Goal: Task Accomplishment & Management: Use online tool/utility

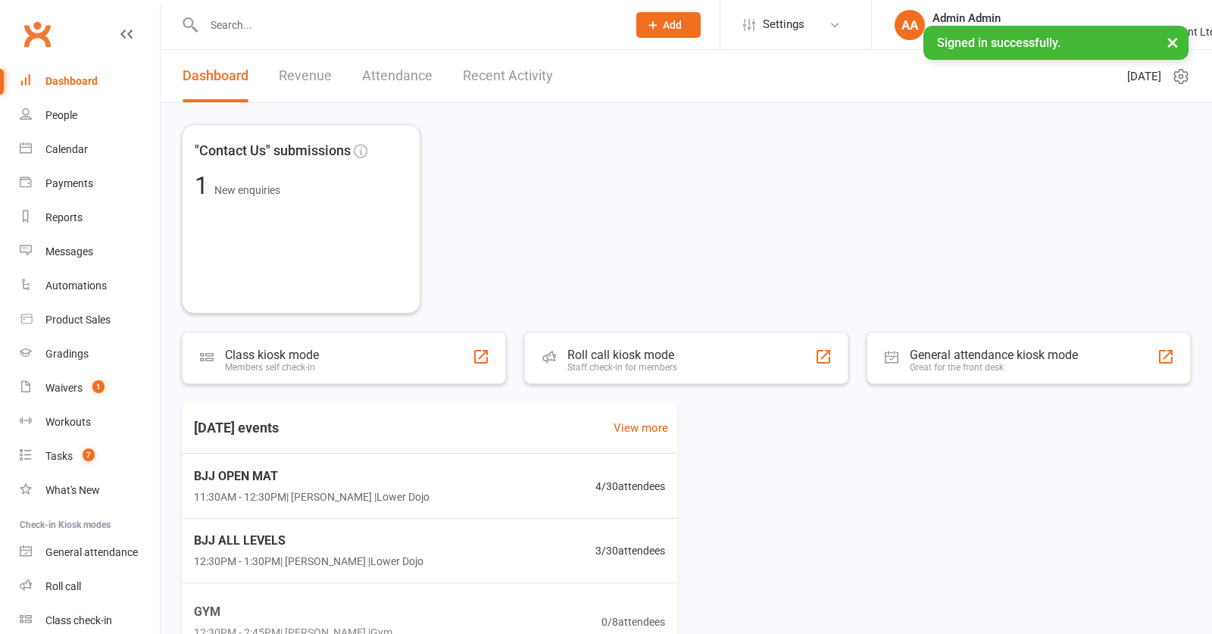
click at [236, 23] on input "text" at bounding box center [408, 24] width 418 height 21
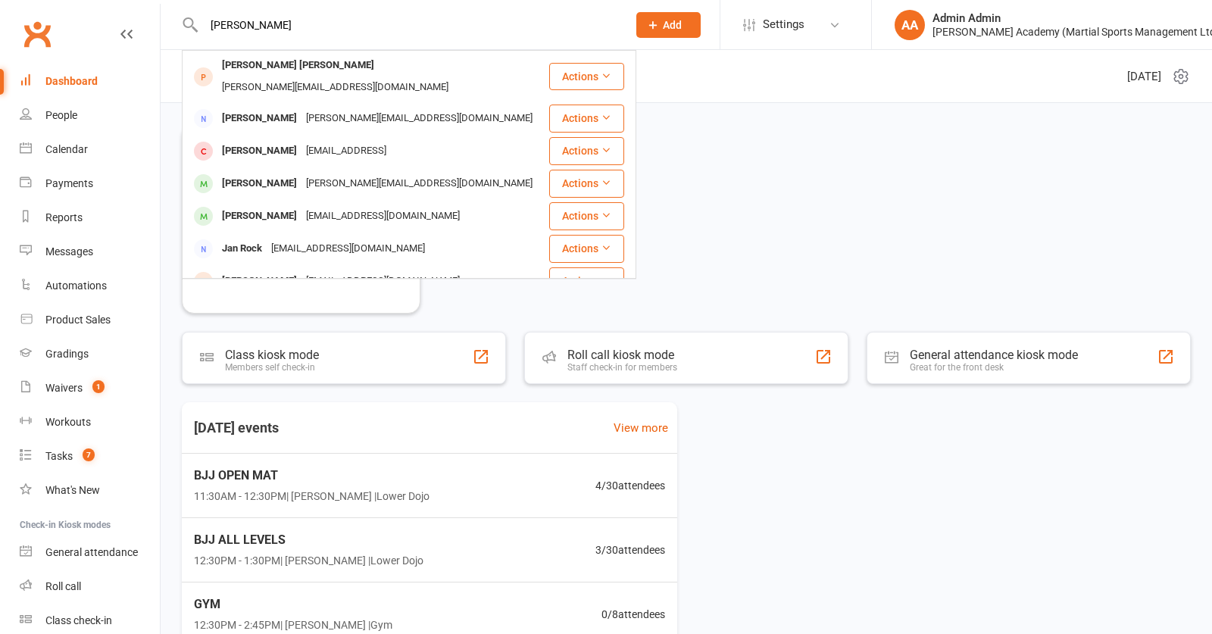
drag, startPoint x: 257, startPoint y: 21, endPoint x: 189, endPoint y: 21, distance: 68.2
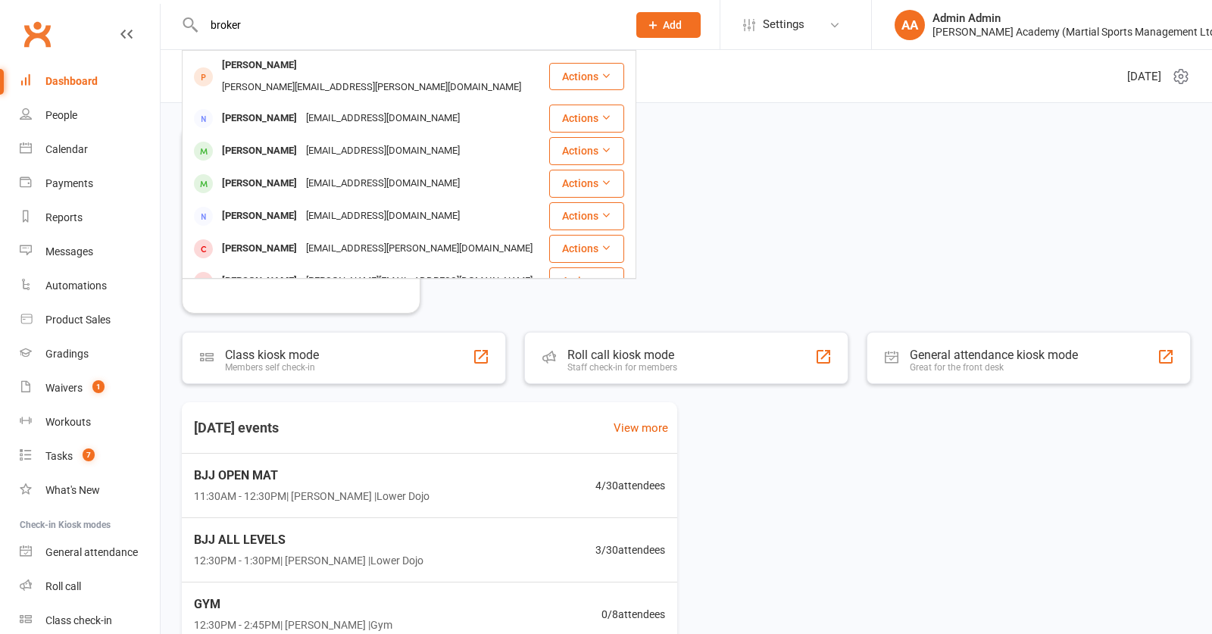
click at [217, 23] on input "broker" at bounding box center [408, 24] width 418 height 21
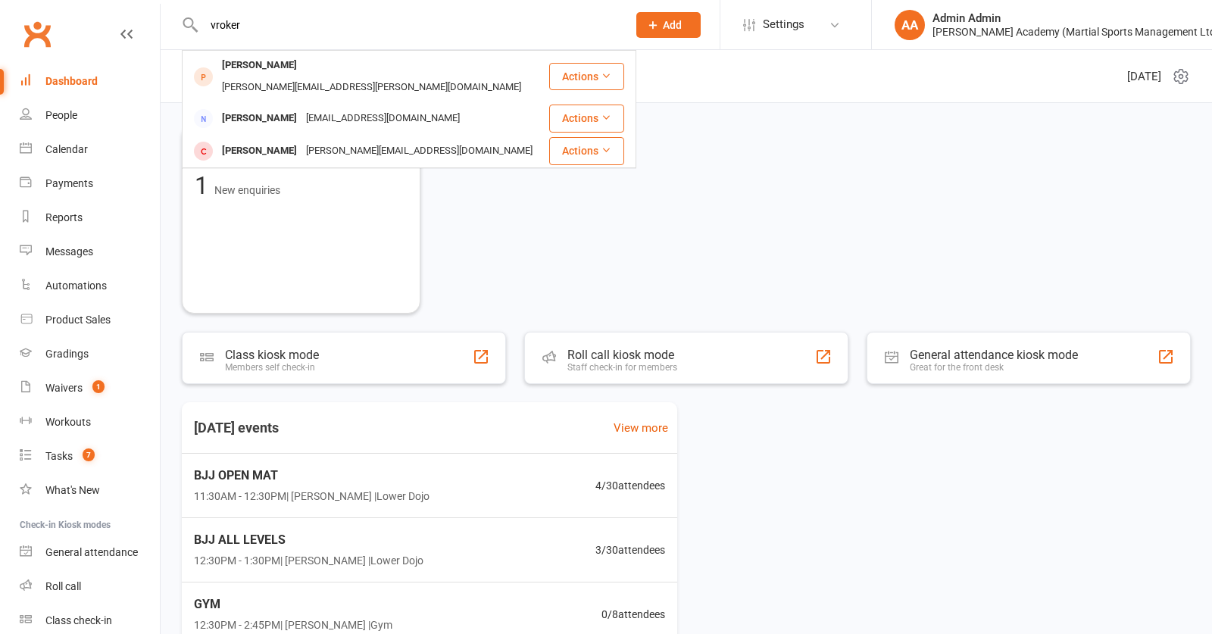
drag, startPoint x: 246, startPoint y: 30, endPoint x: 179, endPoint y: 28, distance: 67.5
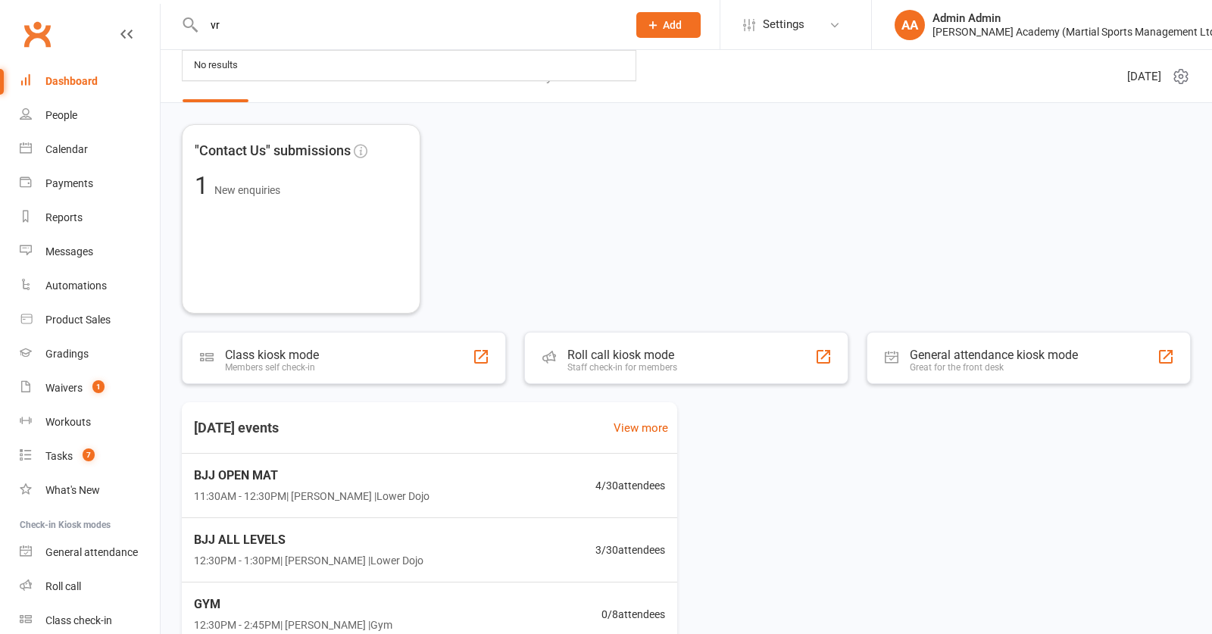
type input "v"
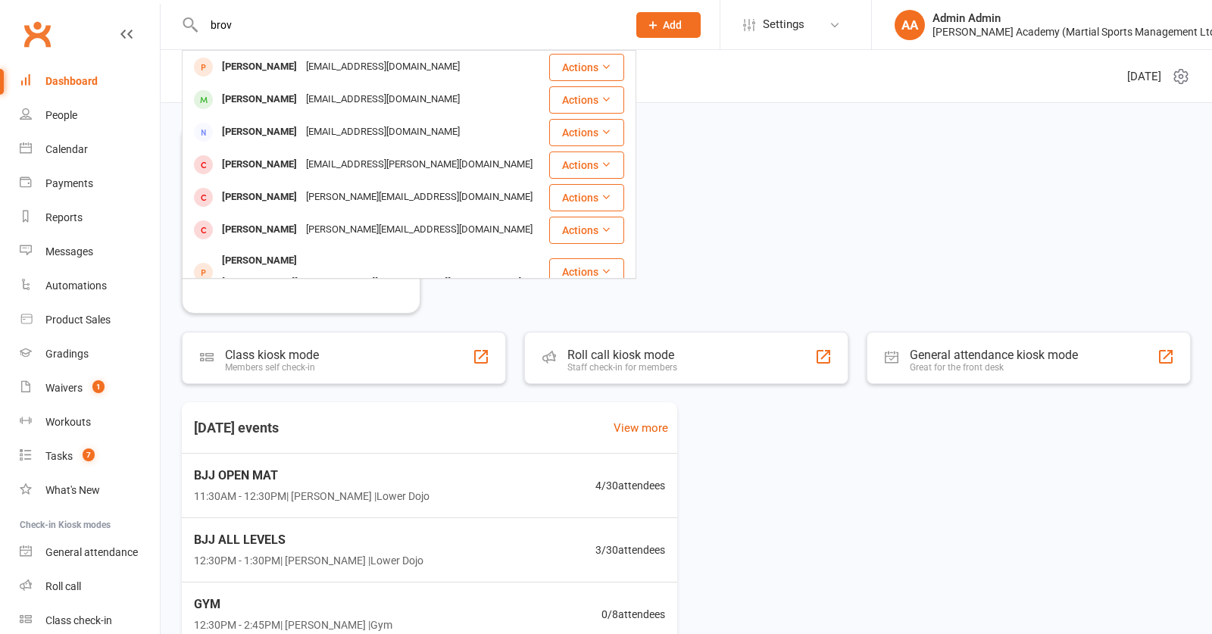
type input "bro"
drag, startPoint x: 178, startPoint y: 25, endPoint x: 239, endPoint y: 97, distance: 94.1
click at [239, 97] on div "[PERSON_NAME]" at bounding box center [259, 100] width 84 height 22
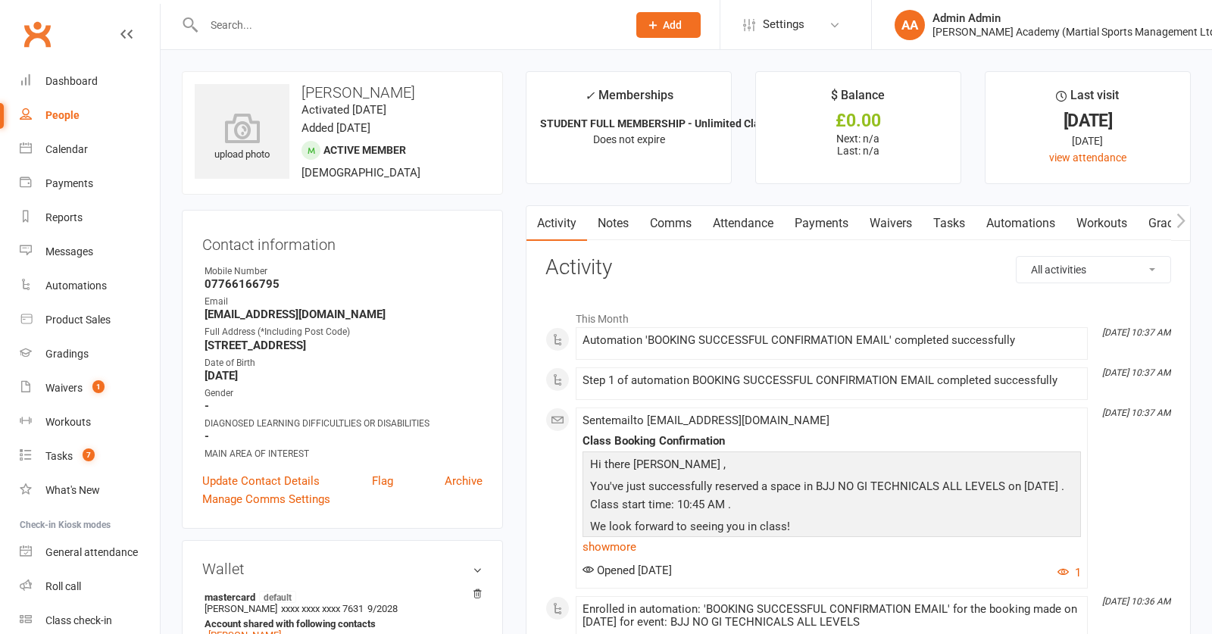
click at [442, 23] on input "text" at bounding box center [408, 24] width 418 height 21
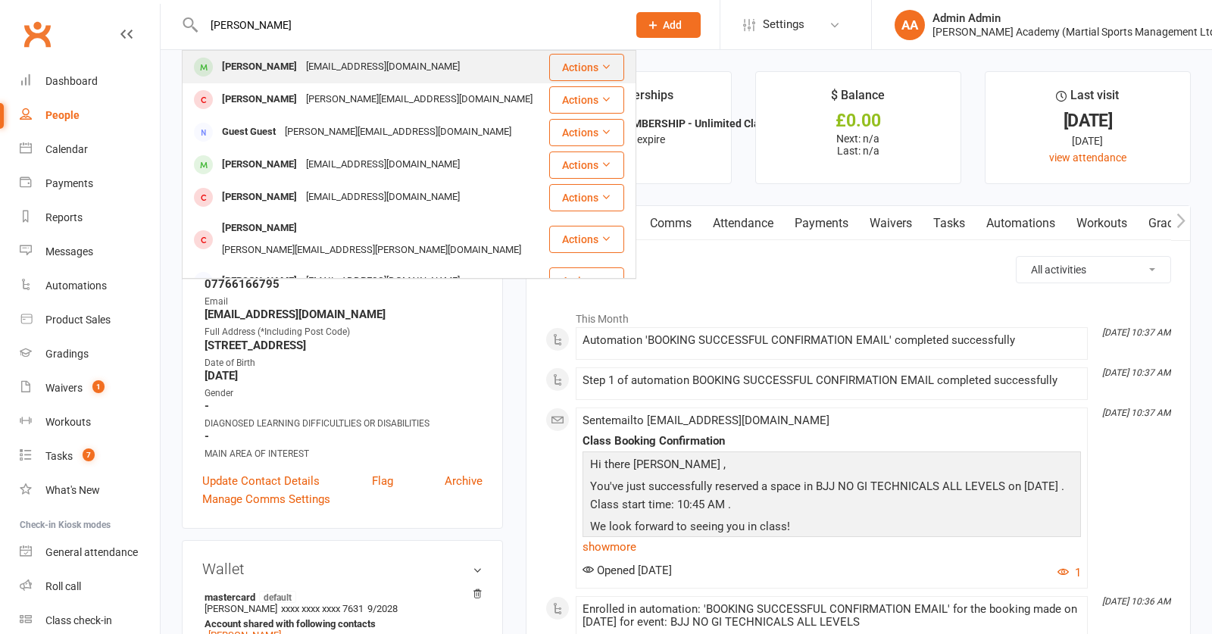
type input "[PERSON_NAME]"
click at [277, 64] on div "[PERSON_NAME]" at bounding box center [259, 67] width 84 height 22
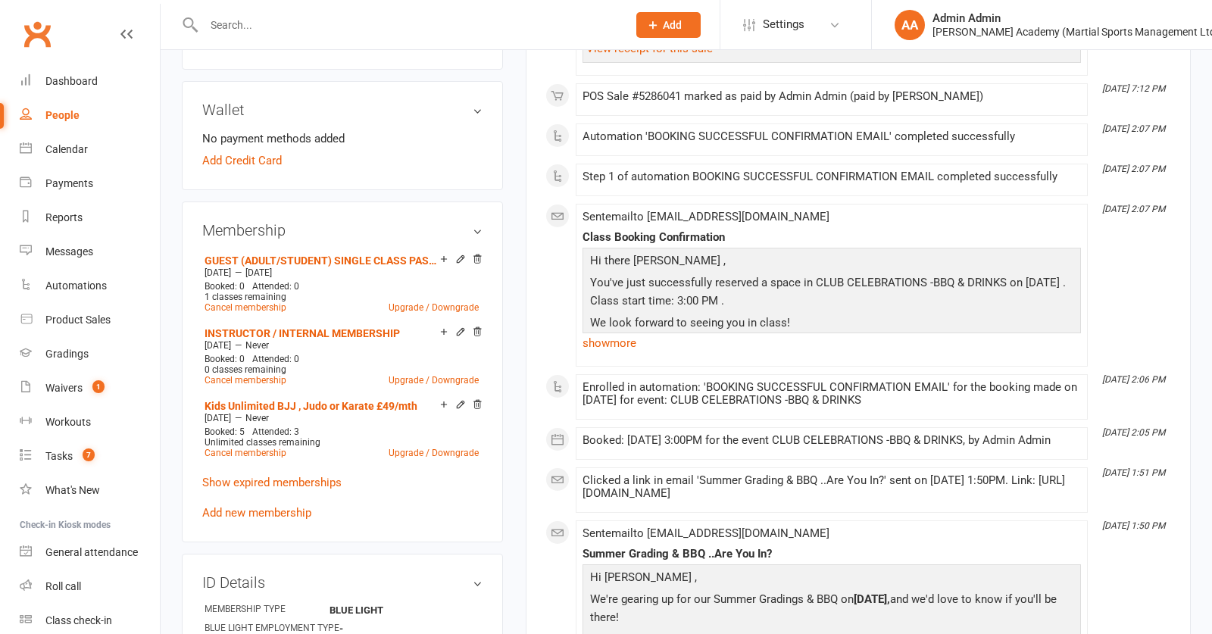
scroll to position [490, 0]
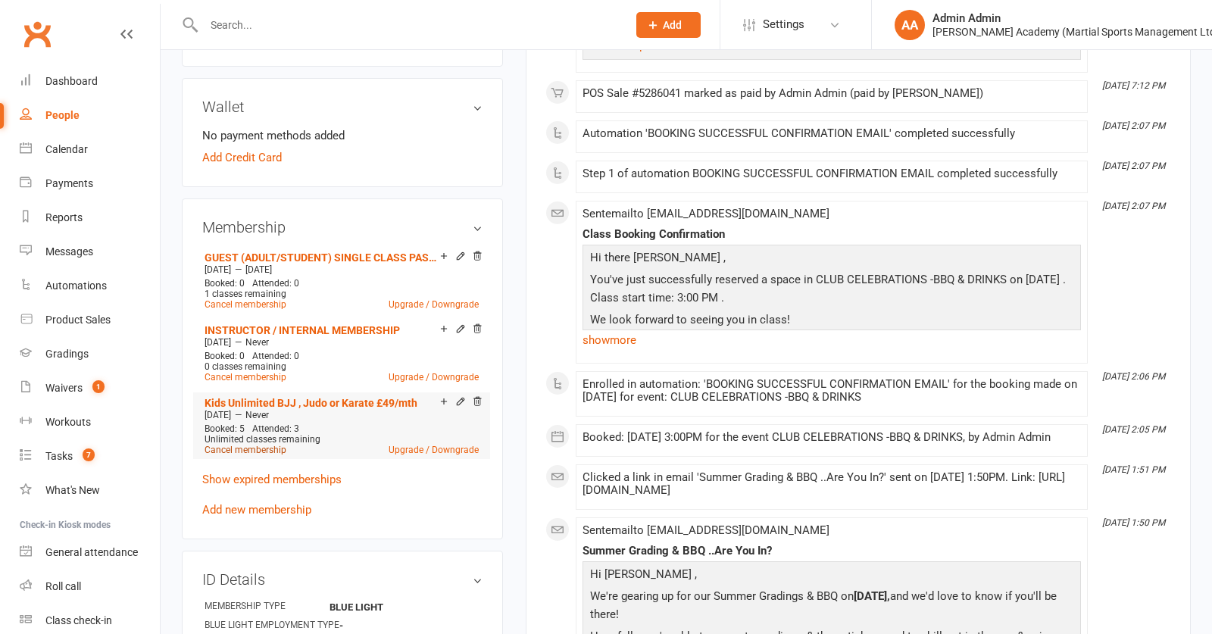
click at [279, 454] on link "Cancel membership" at bounding box center [246, 450] width 82 height 11
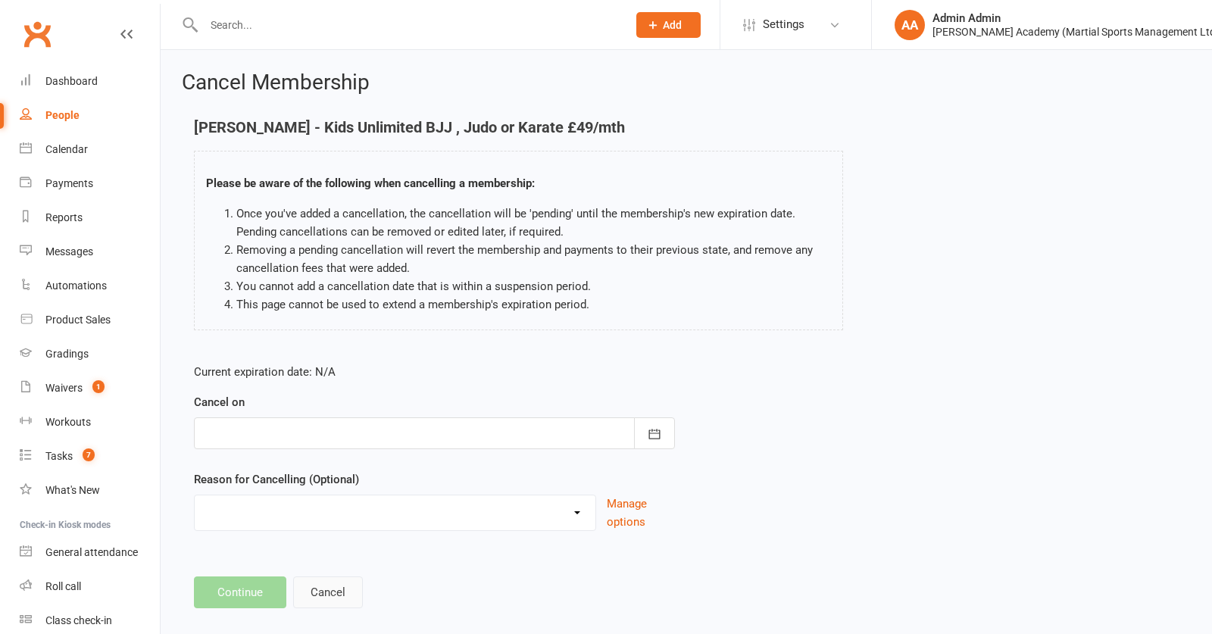
click at [338, 601] on button "Cancel" at bounding box center [328, 593] width 70 height 32
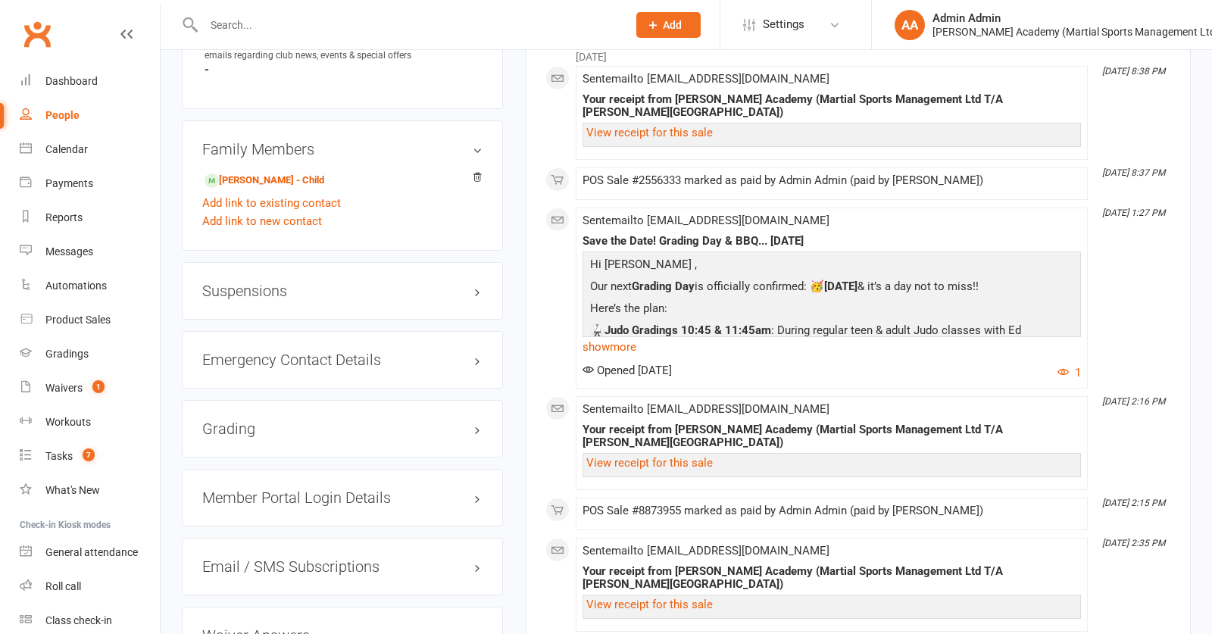
scroll to position [1301, 0]
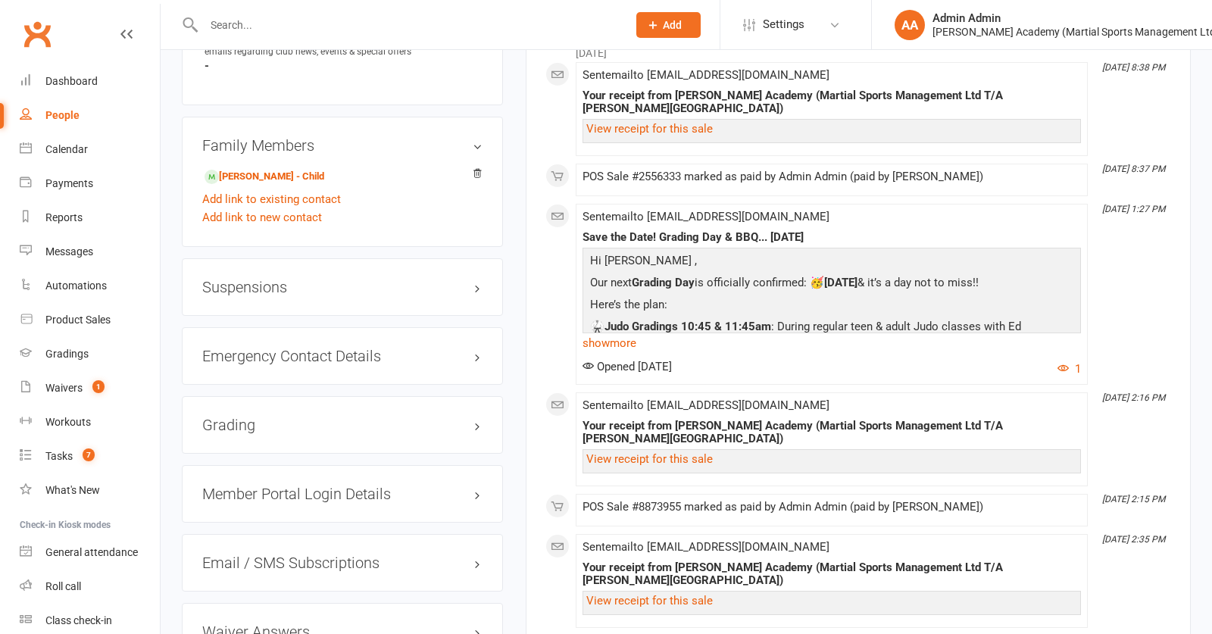
click at [260, 290] on h3 "Suspensions" at bounding box center [342, 287] width 280 height 17
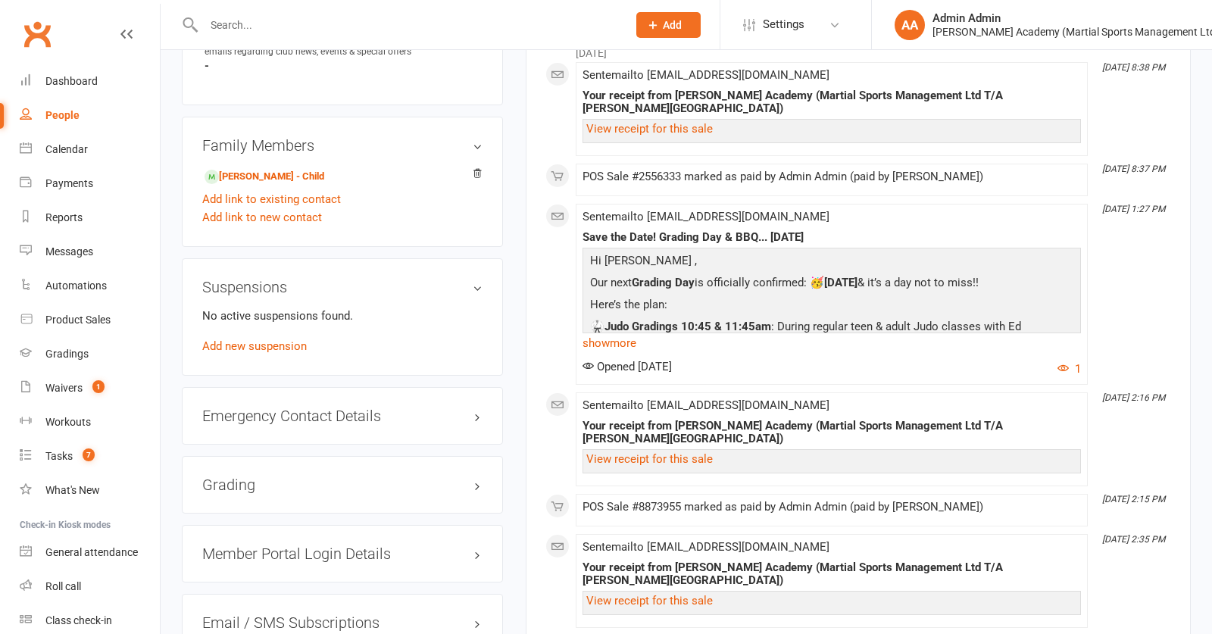
click at [555, 20] on input "text" at bounding box center [408, 24] width 418 height 21
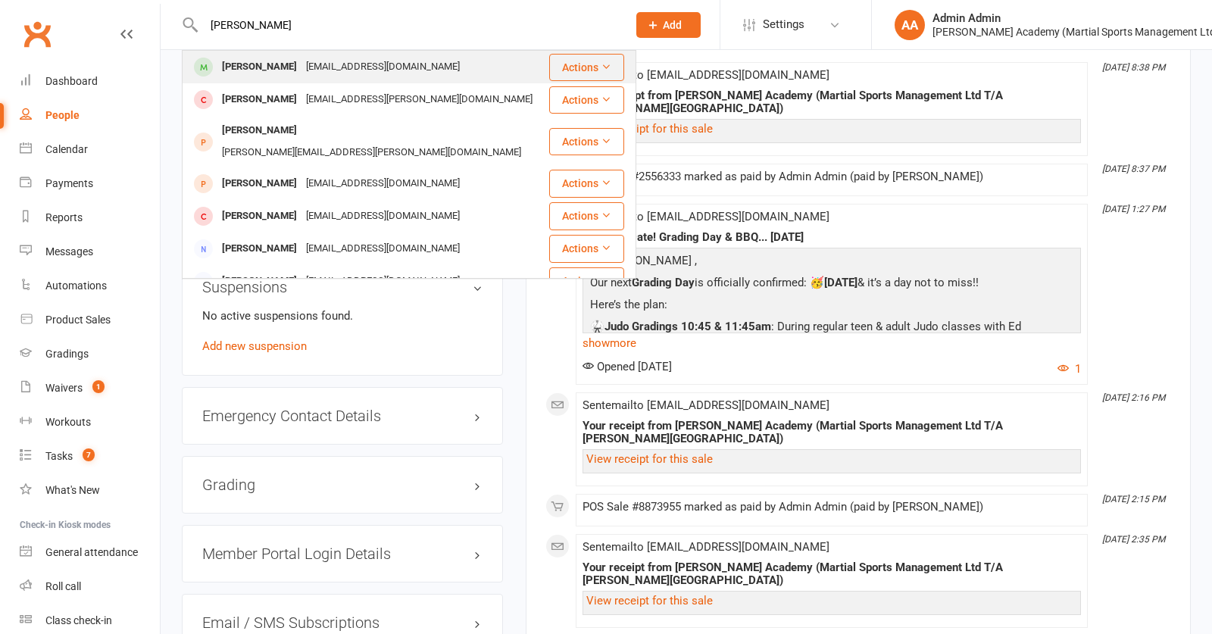
type input "simon snook"
click at [305, 71] on div "[EMAIL_ADDRESS][DOMAIN_NAME]" at bounding box center [383, 67] width 163 height 22
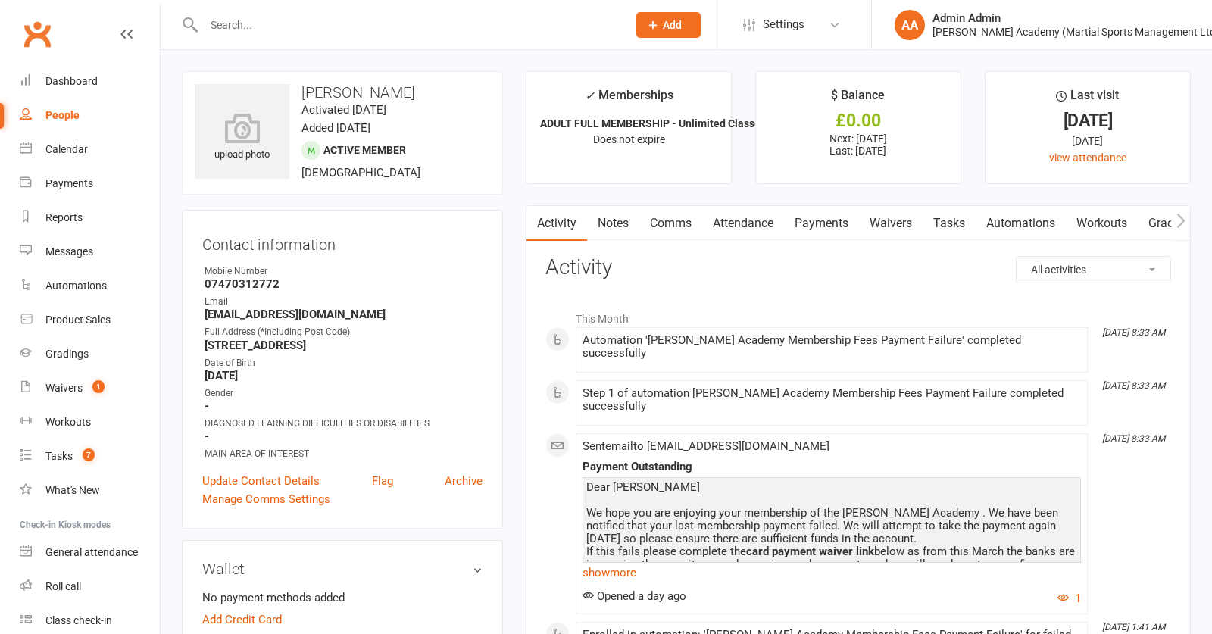
click at [819, 224] on link "Payments" at bounding box center [821, 223] width 75 height 35
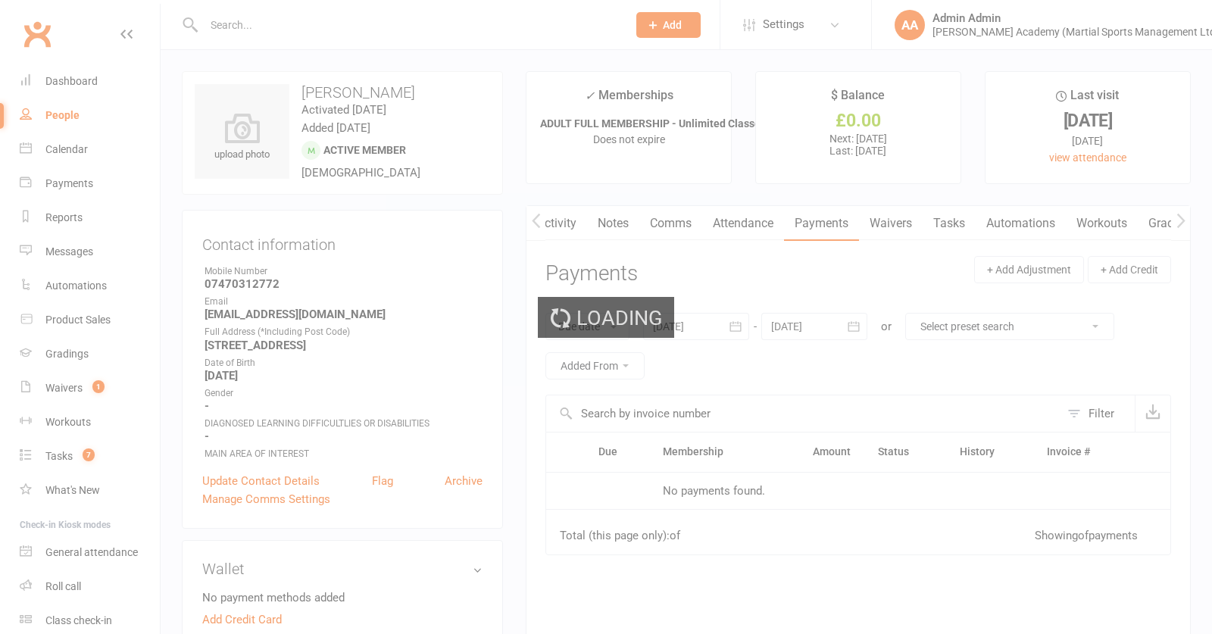
scroll to position [0, 1]
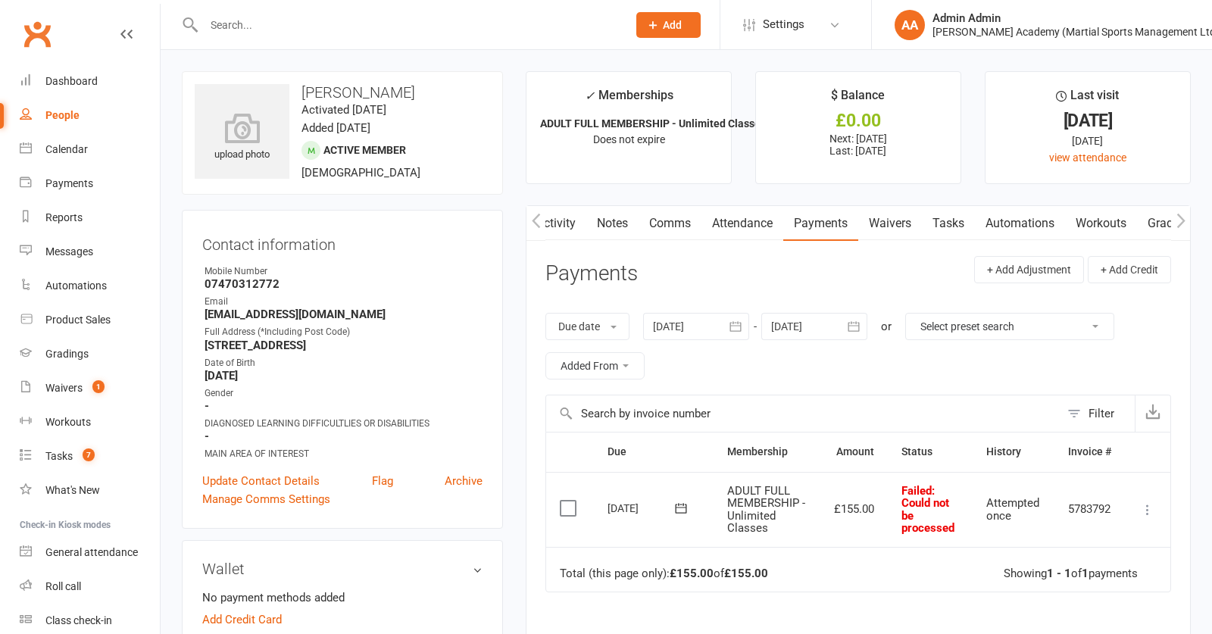
click at [273, 36] on div at bounding box center [399, 24] width 435 height 49
click at [268, 16] on input "text" at bounding box center [408, 24] width 418 height 21
click at [1150, 512] on icon at bounding box center [1147, 509] width 15 height 15
click at [727, 230] on link "Attendance" at bounding box center [743, 223] width 82 height 35
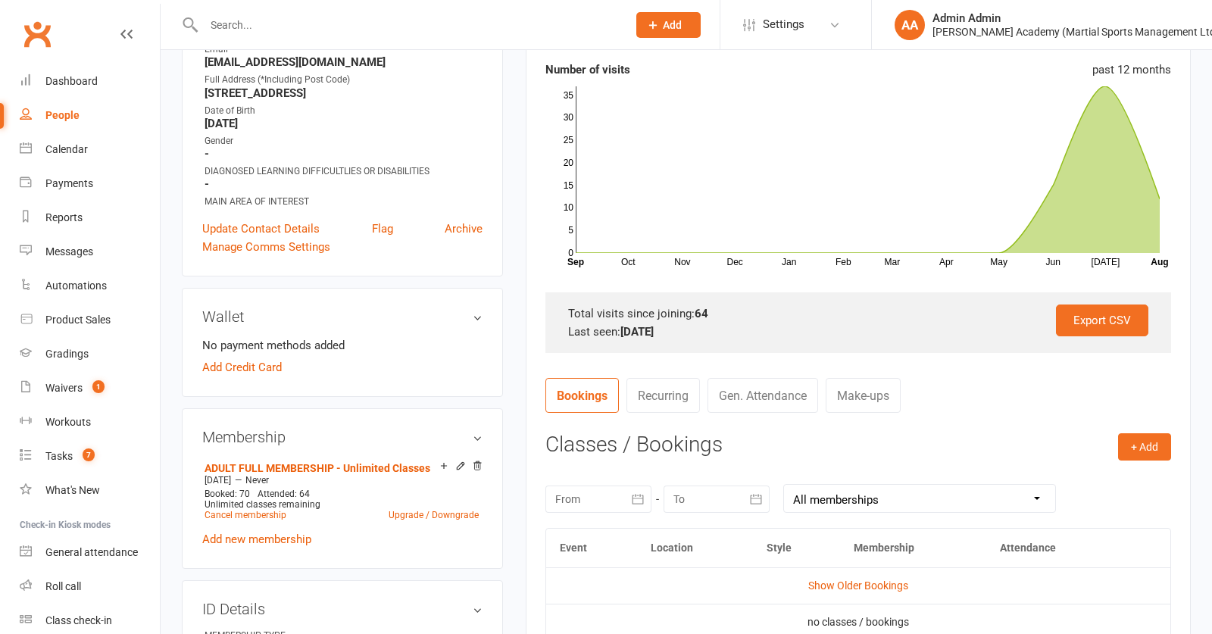
scroll to position [454, 0]
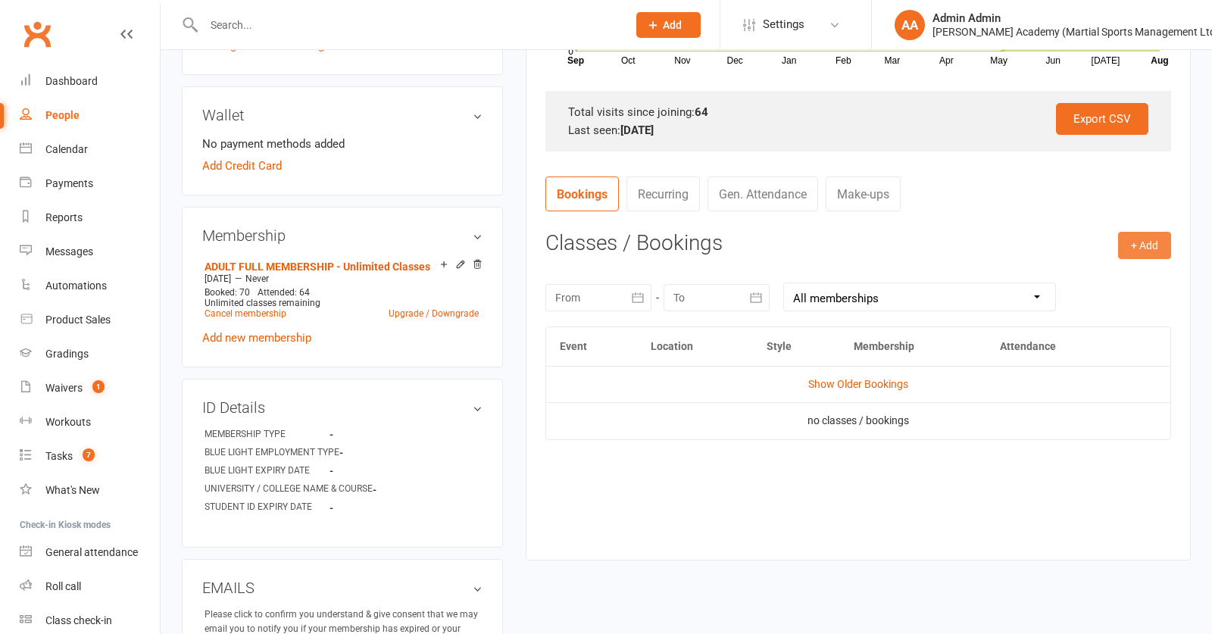
click at [1154, 249] on button "+ Add" at bounding box center [1145, 245] width 53 height 27
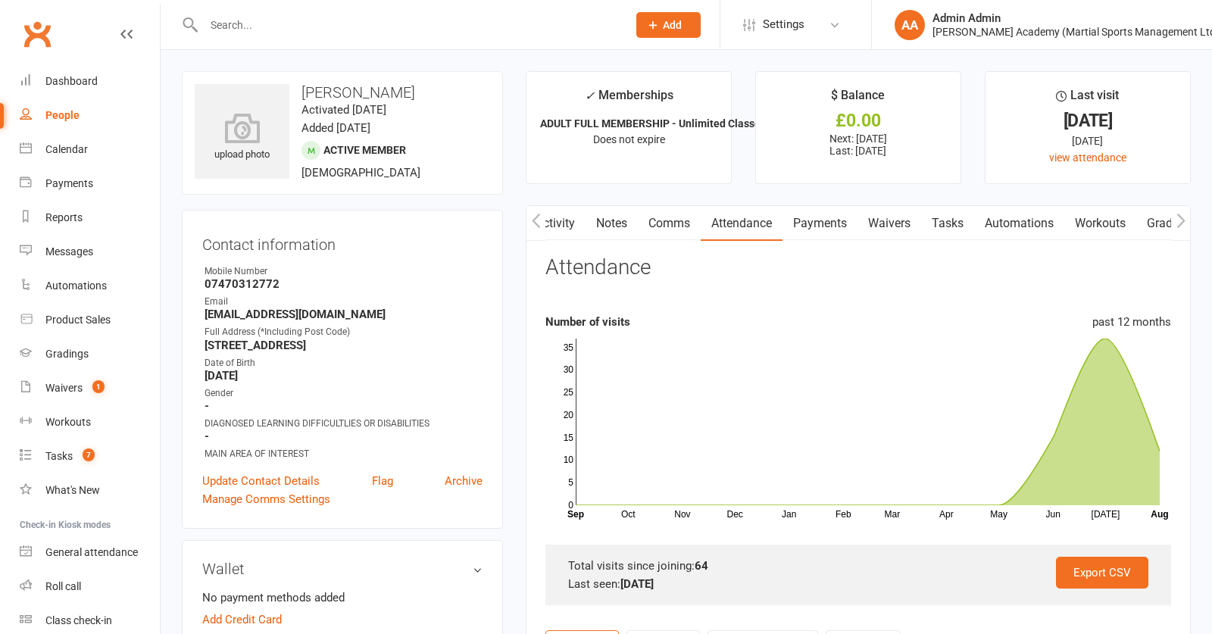
scroll to position [0, 0]
click at [541, 223] on button "button" at bounding box center [536, 223] width 19 height 34
click at [536, 222] on icon "button" at bounding box center [536, 220] width 8 height 14
click at [772, 233] on link "Attendance" at bounding box center [743, 223] width 82 height 35
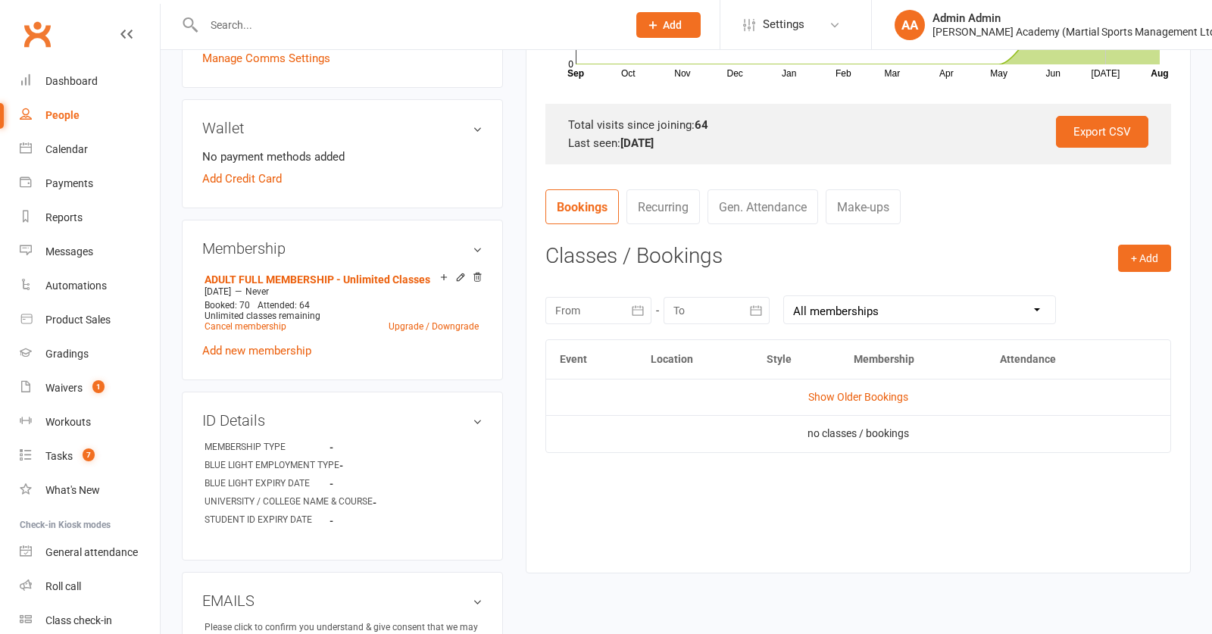
scroll to position [445, 0]
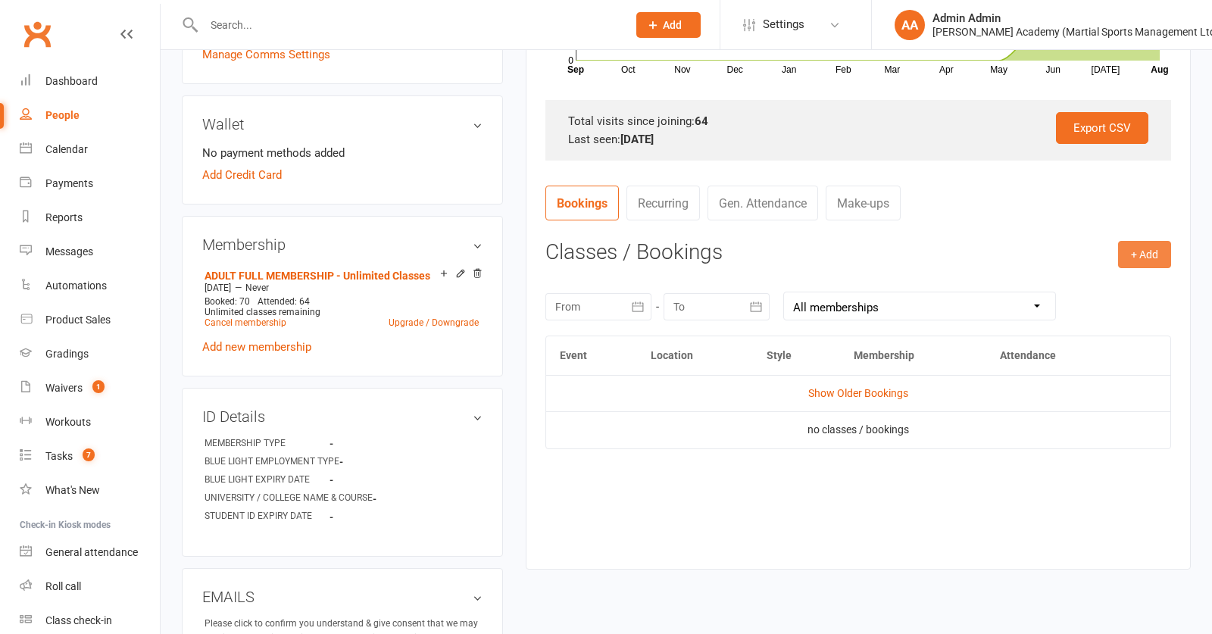
click at [1137, 258] on button "+ Add" at bounding box center [1145, 254] width 53 height 27
click at [1075, 284] on link "Book Event" at bounding box center [1096, 289] width 150 height 30
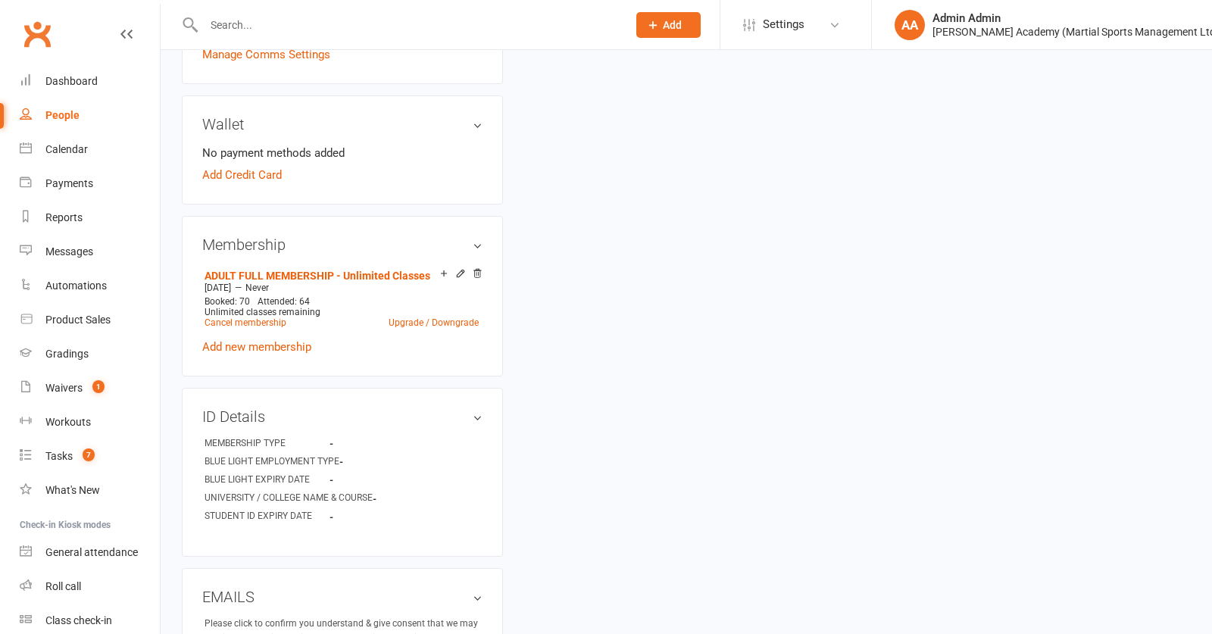
scroll to position [133, 0]
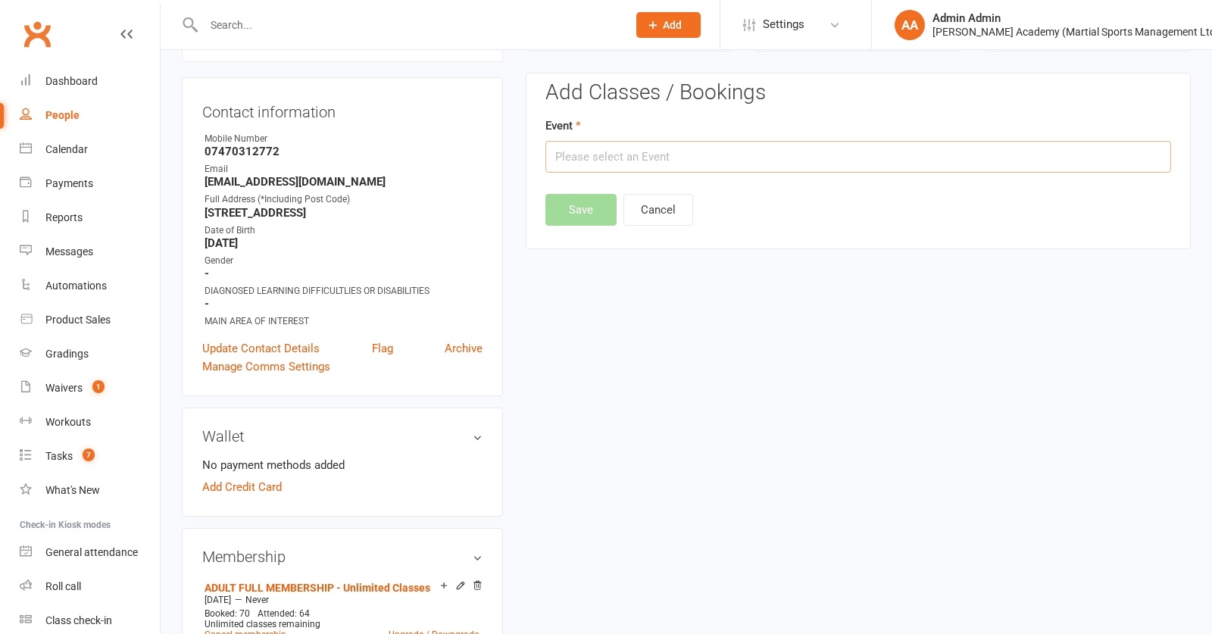
click at [682, 157] on input "text" at bounding box center [859, 157] width 626 height 32
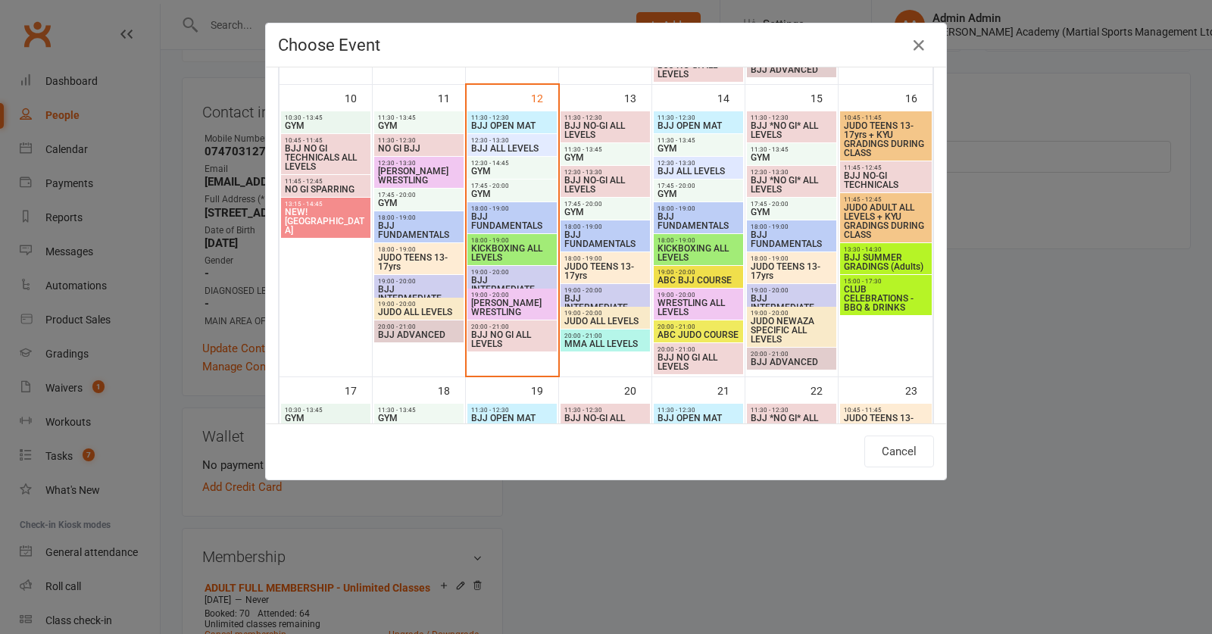
scroll to position [668, 0]
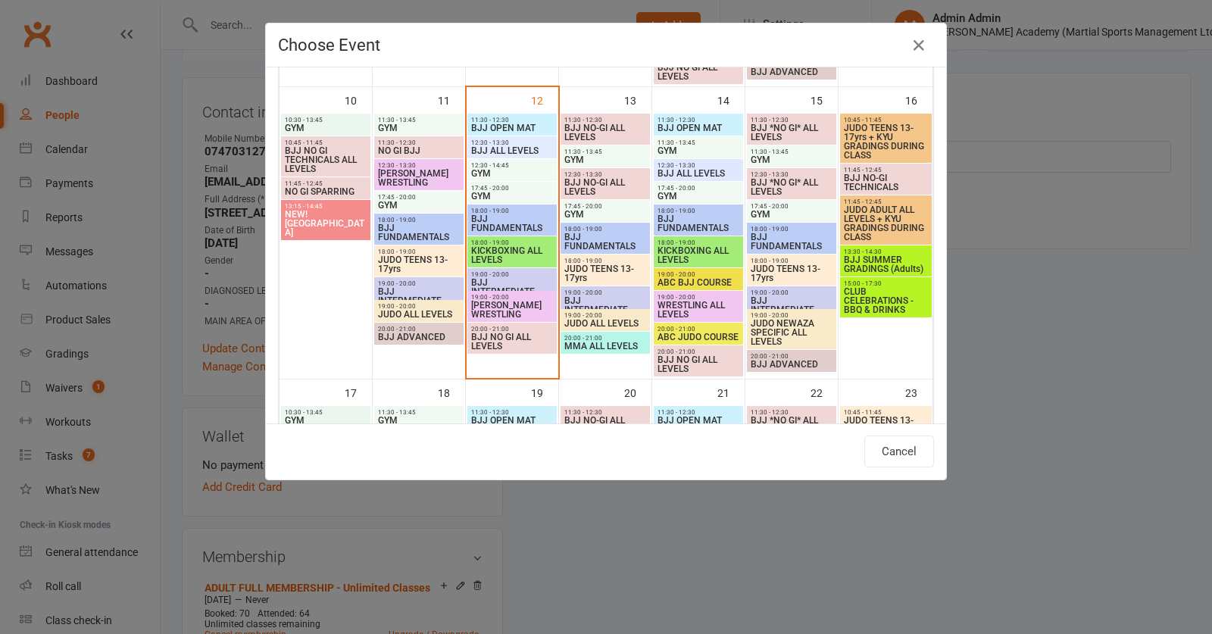
click at [521, 130] on span "BJJ OPEN MAT" at bounding box center [512, 128] width 83 height 9
type input "BJJ OPEN MAT - Aug 12, 2025 11:30:00 AM"
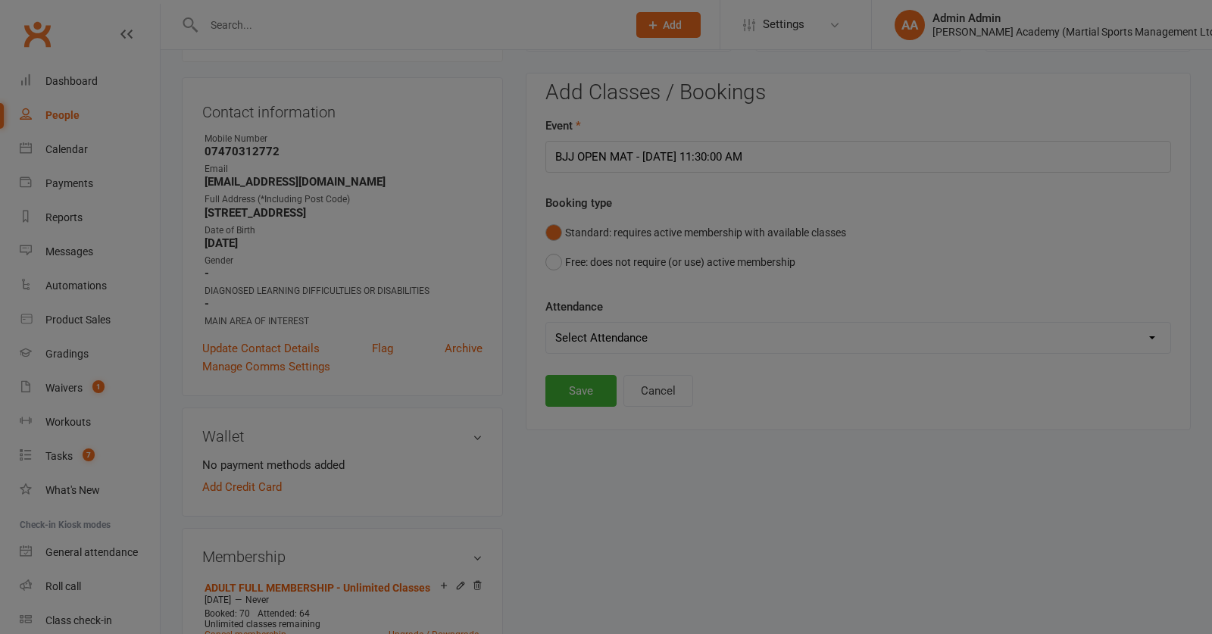
scroll to position [0, 0]
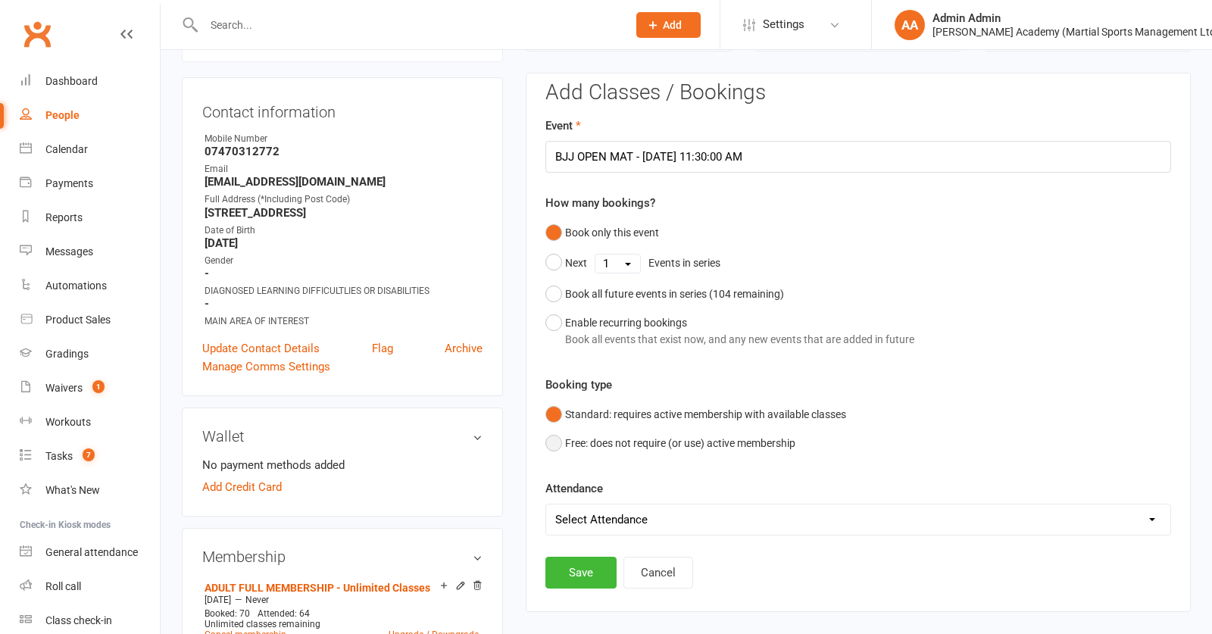
click at [559, 452] on button "Free: does not require (or use) active membership" at bounding box center [671, 443] width 250 height 29
click at [577, 582] on button "Save" at bounding box center [581, 573] width 71 height 32
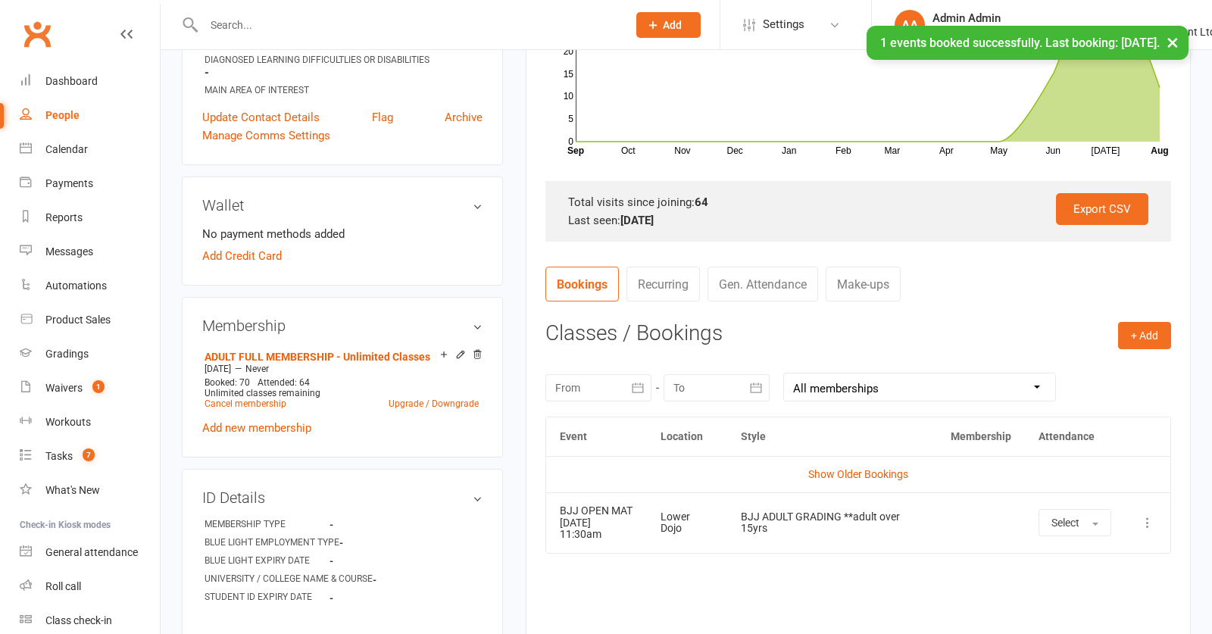
scroll to position [422, 0]
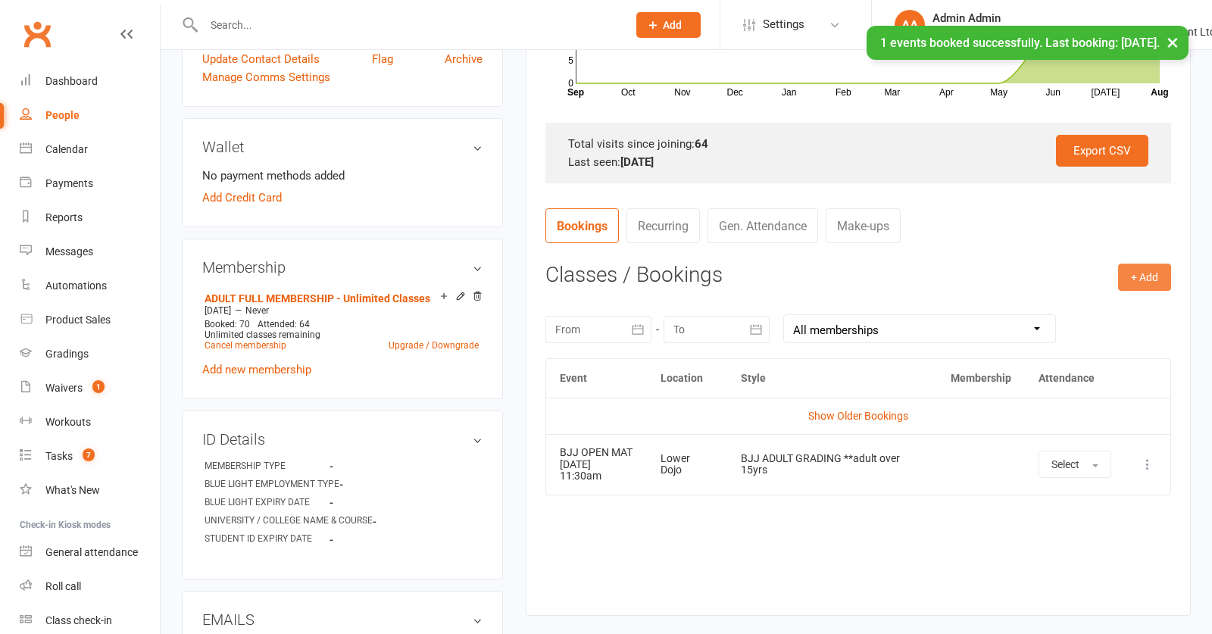
click at [1153, 278] on button "+ Add" at bounding box center [1145, 277] width 53 height 27
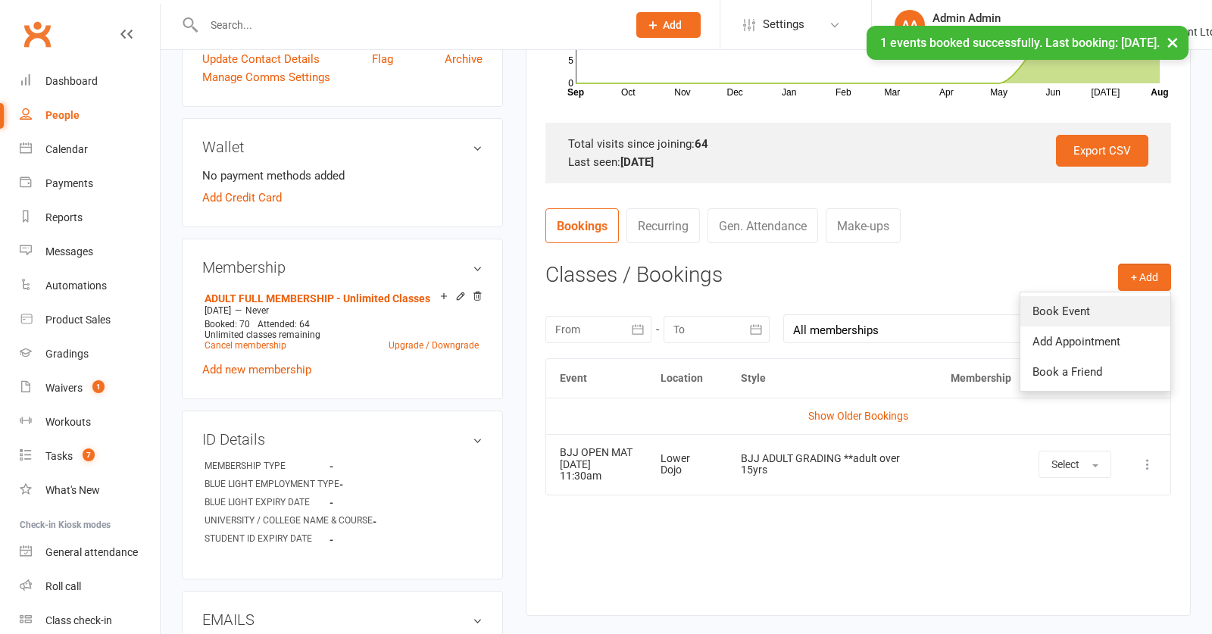
click at [1101, 314] on link "Book Event" at bounding box center [1096, 311] width 150 height 30
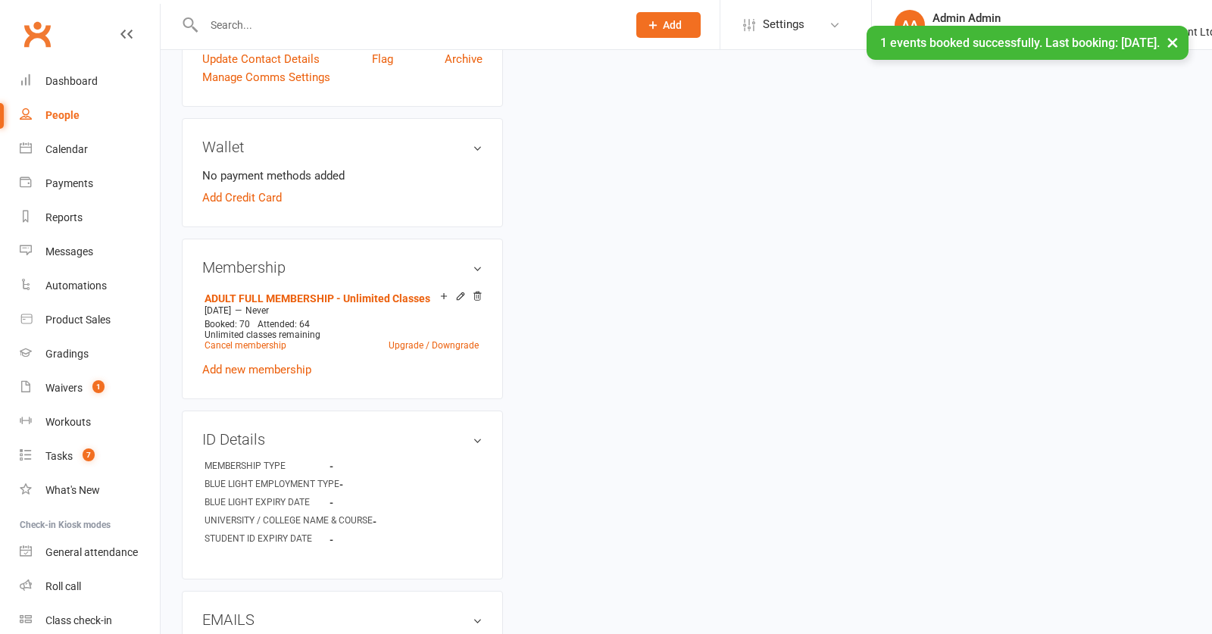
scroll to position [133, 0]
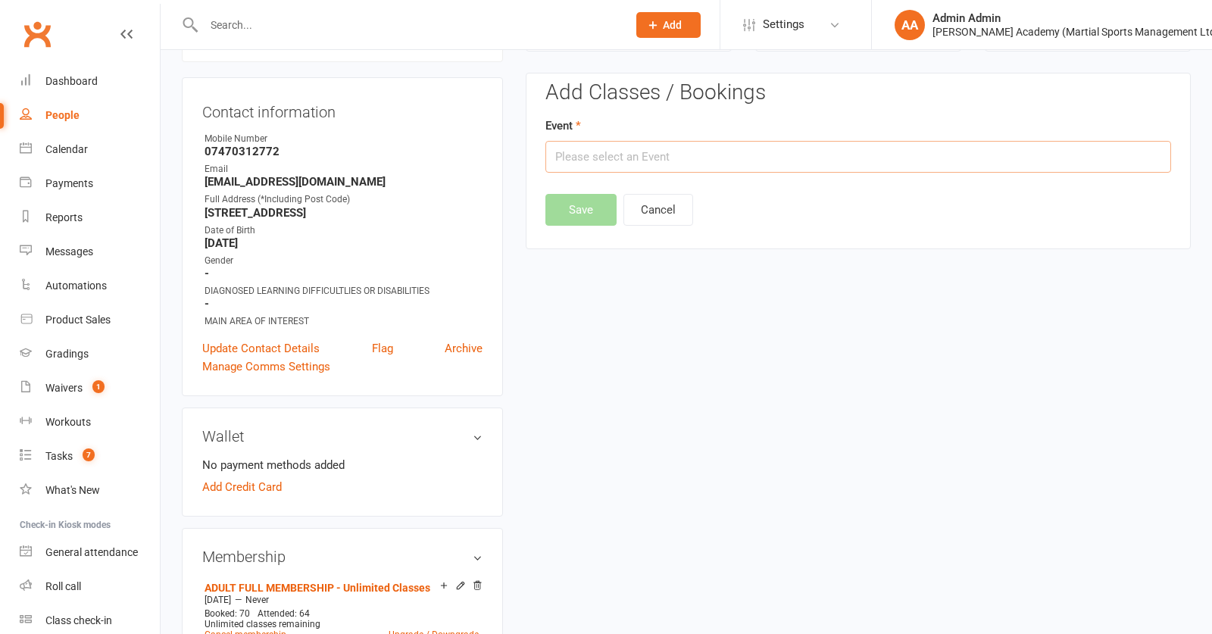
click at [759, 167] on input "text" at bounding box center [859, 157] width 626 height 32
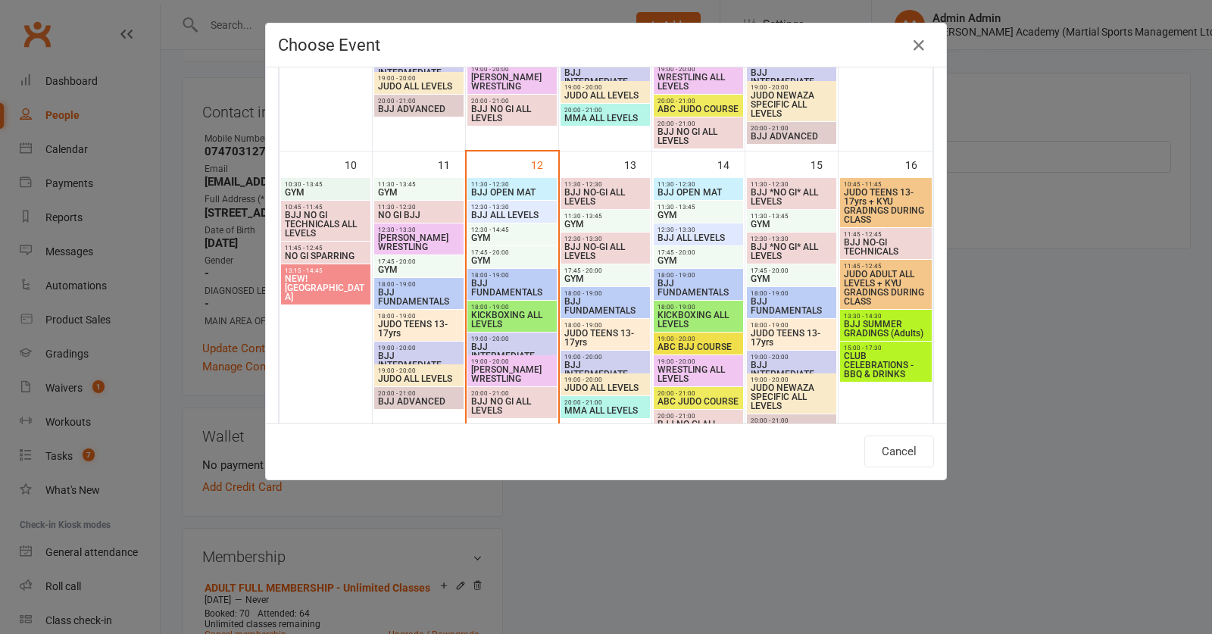
scroll to position [580, 0]
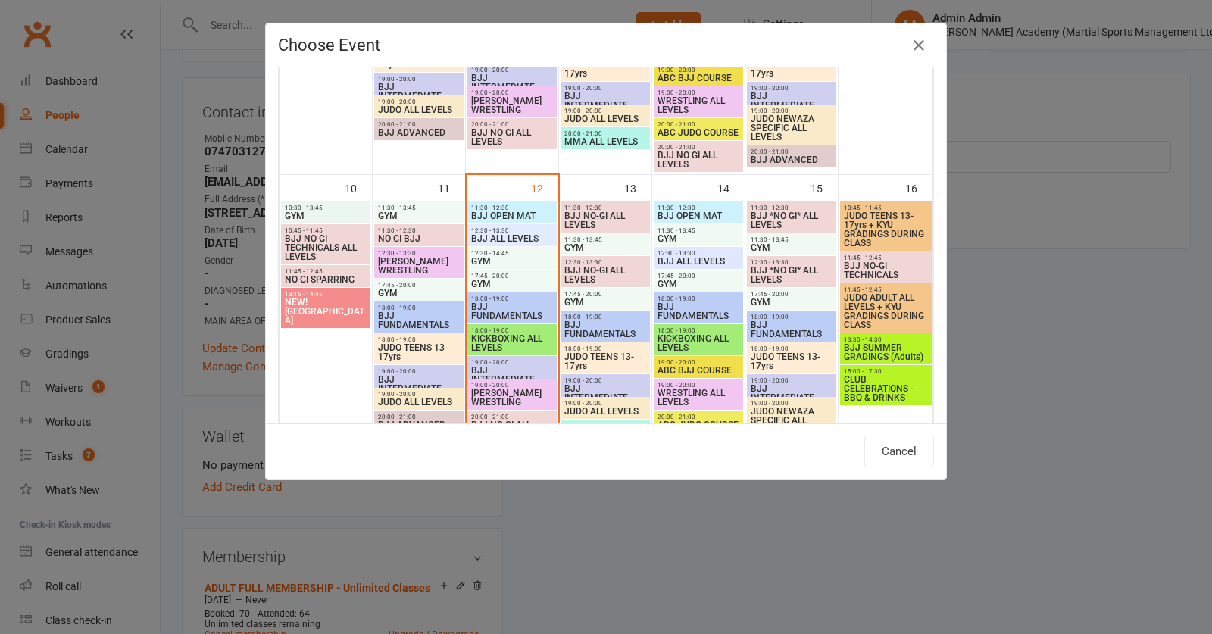
click at [521, 242] on span "BJJ ALL LEVELS" at bounding box center [512, 238] width 83 height 9
type input "BJJ ALL LEVELS - Aug 12, 2025 12:30:00 PM"
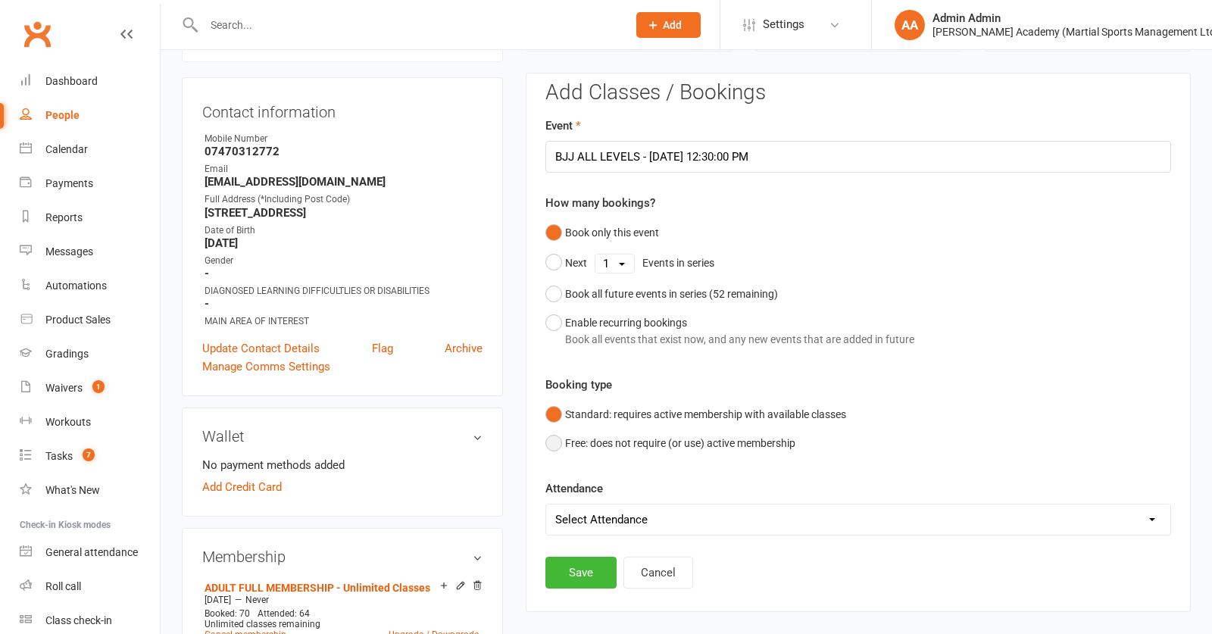
click at [556, 450] on button "Free: does not require (or use) active membership" at bounding box center [671, 443] width 250 height 29
click at [590, 580] on button "Save" at bounding box center [581, 573] width 71 height 32
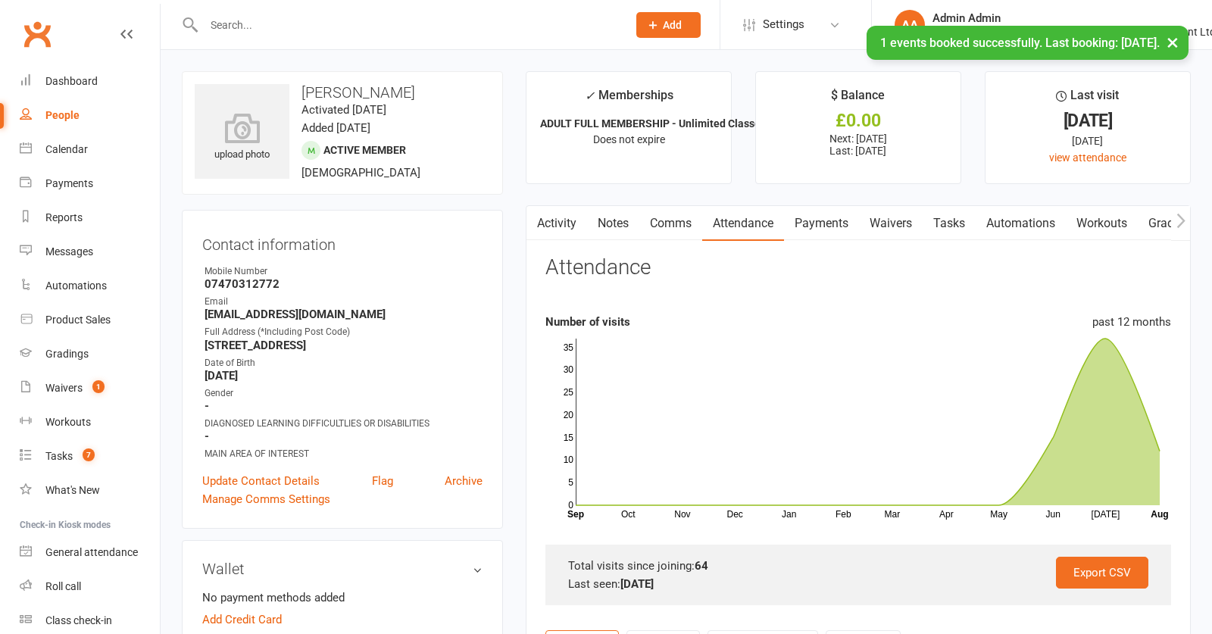
scroll to position [0, 0]
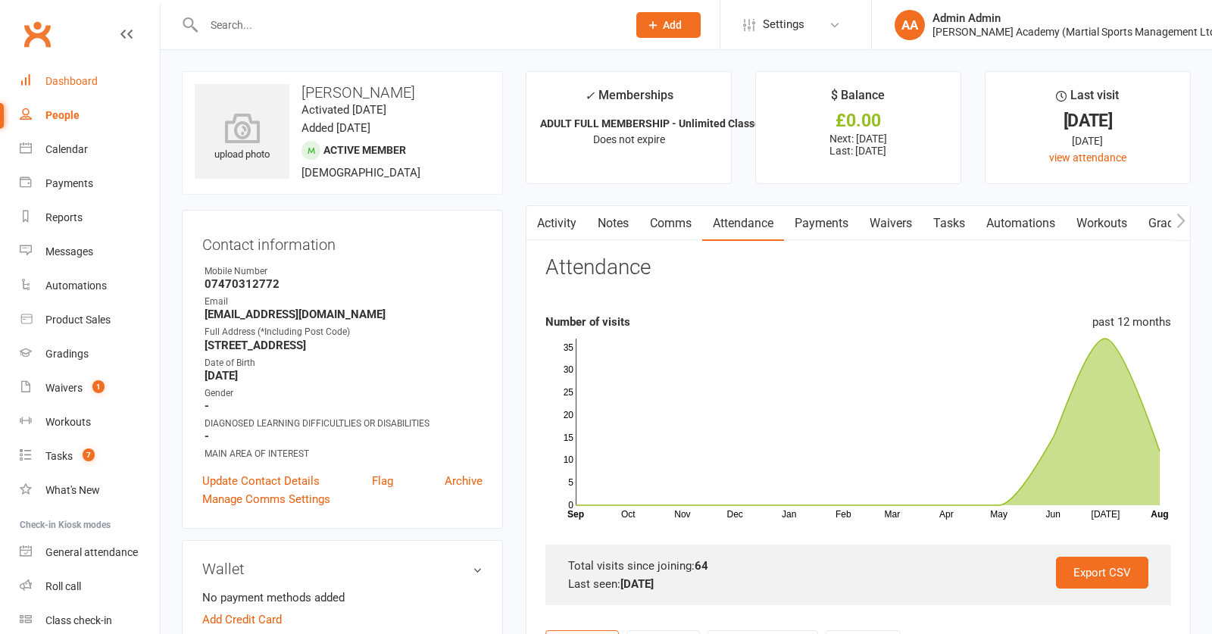
drag, startPoint x: 45, startPoint y: 74, endPoint x: 64, endPoint y: 79, distance: 18.7
click at [45, 75] on link "Dashboard" at bounding box center [90, 81] width 140 height 34
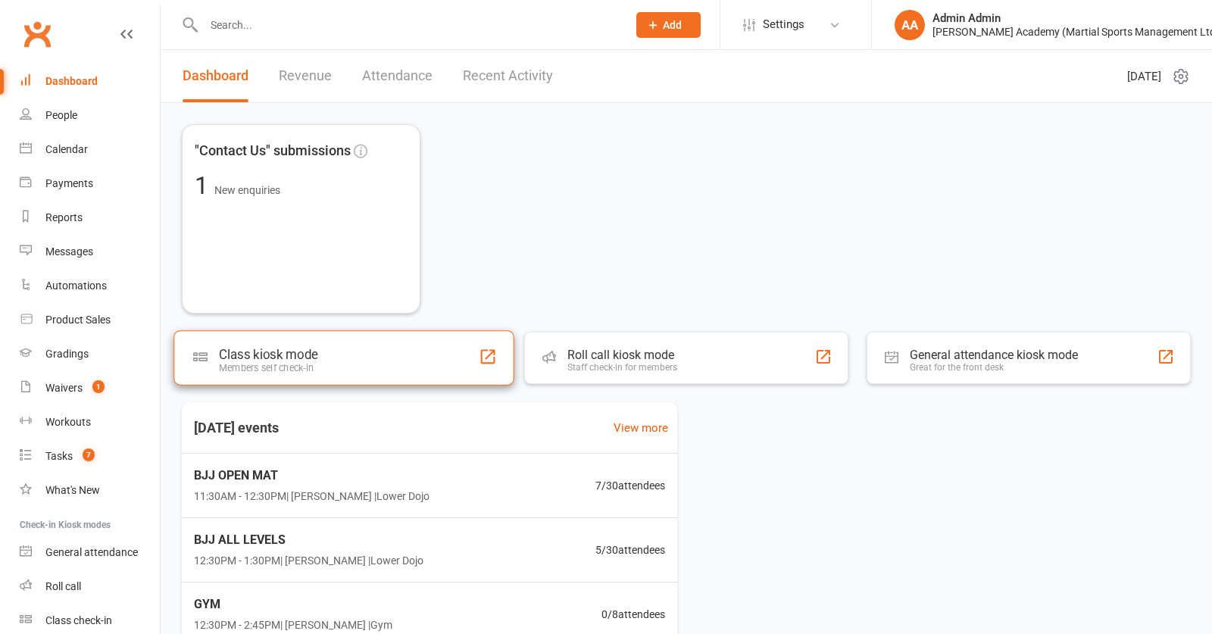
scroll to position [1, 0]
click at [427, 369] on div "Class kiosk mode Members self check-in" at bounding box center [344, 357] width 340 height 55
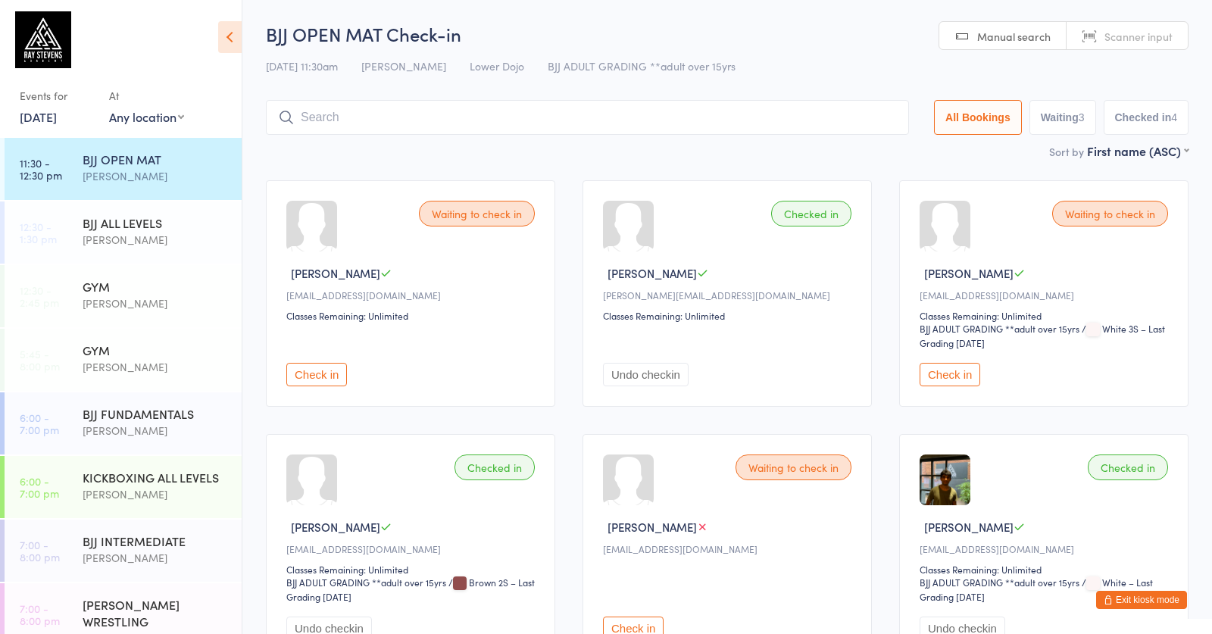
click at [1050, 119] on button "Waiting 3" at bounding box center [1063, 117] width 67 height 35
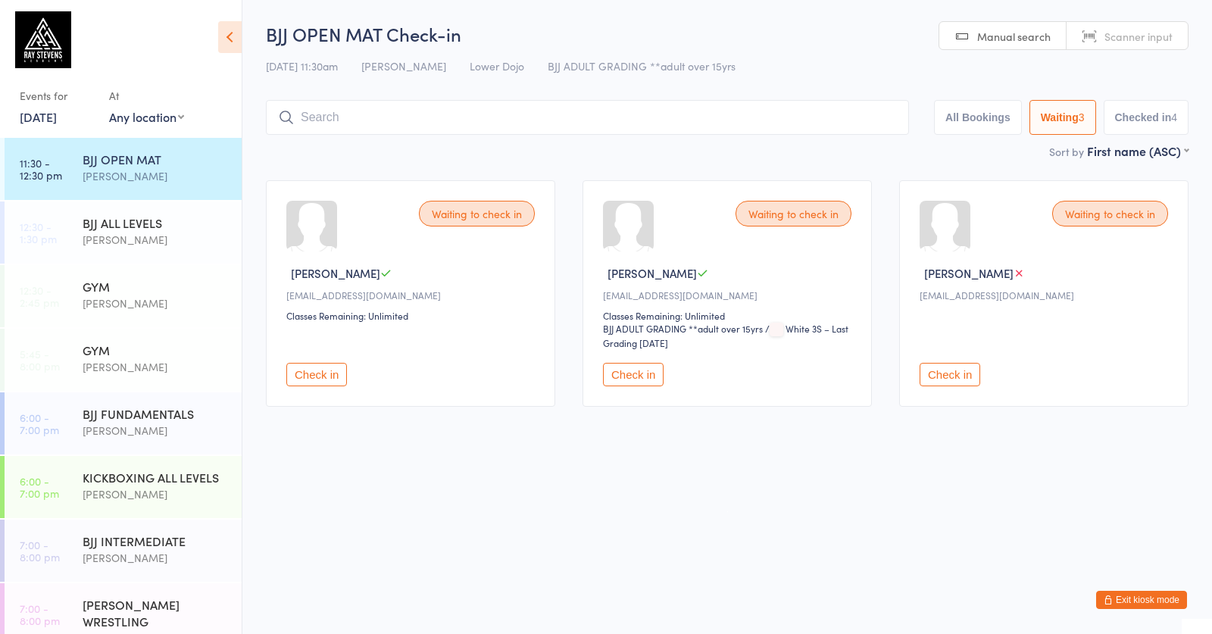
click at [949, 385] on button "Check in" at bounding box center [950, 374] width 61 height 23
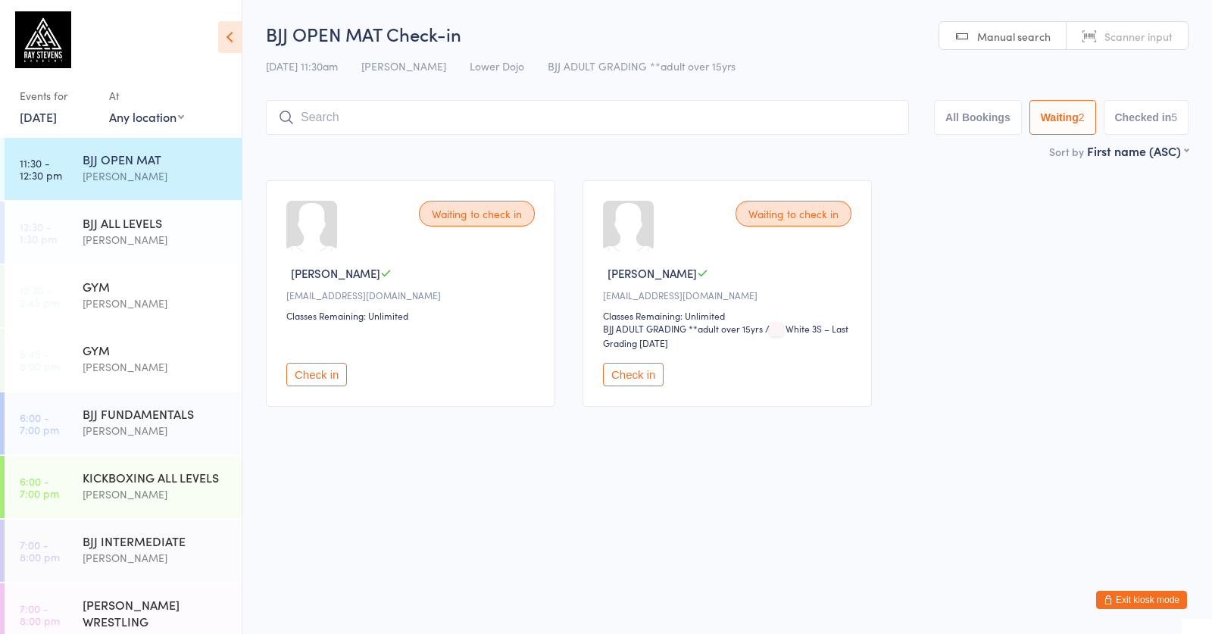
click at [975, 135] on button "All Bookings" at bounding box center [978, 117] width 88 height 35
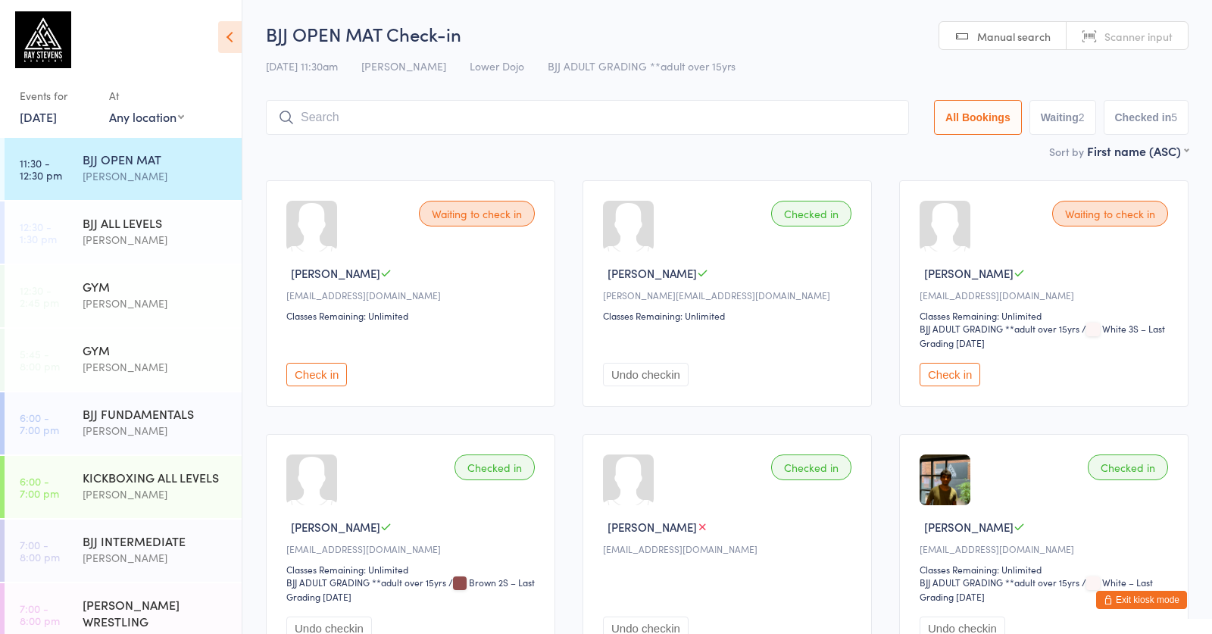
drag, startPoint x: 1059, startPoint y: 122, endPoint x: 1030, endPoint y: 120, distance: 29.6
click at [1059, 122] on button "Waiting 2" at bounding box center [1063, 117] width 67 height 35
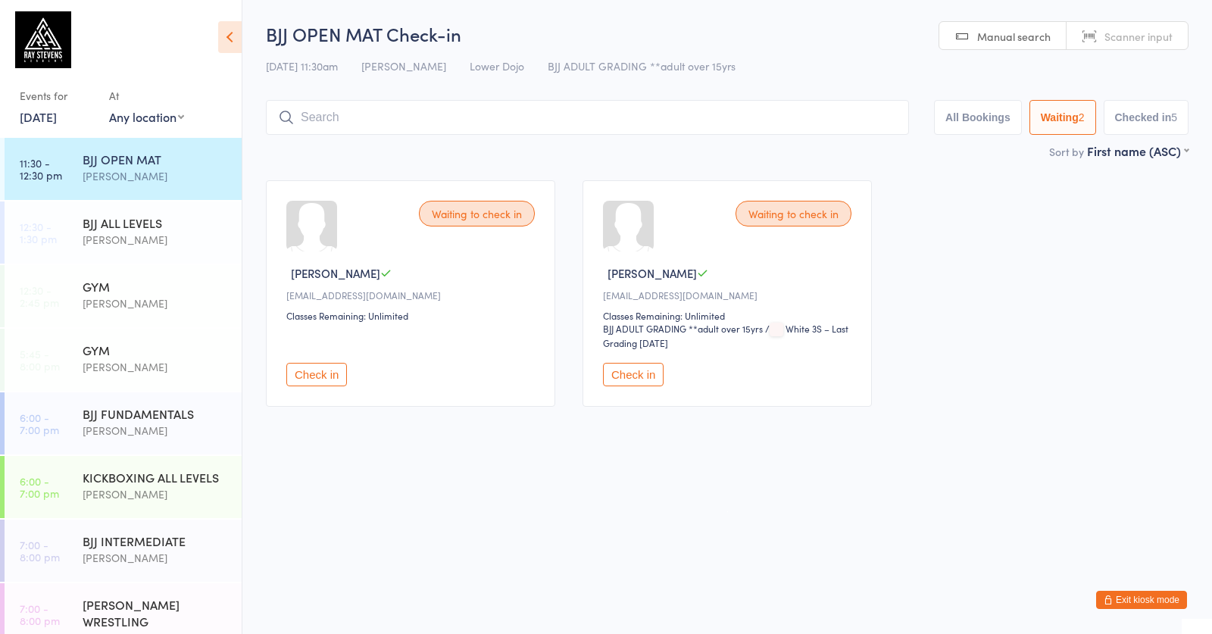
click at [976, 128] on button "All Bookings" at bounding box center [978, 117] width 88 height 35
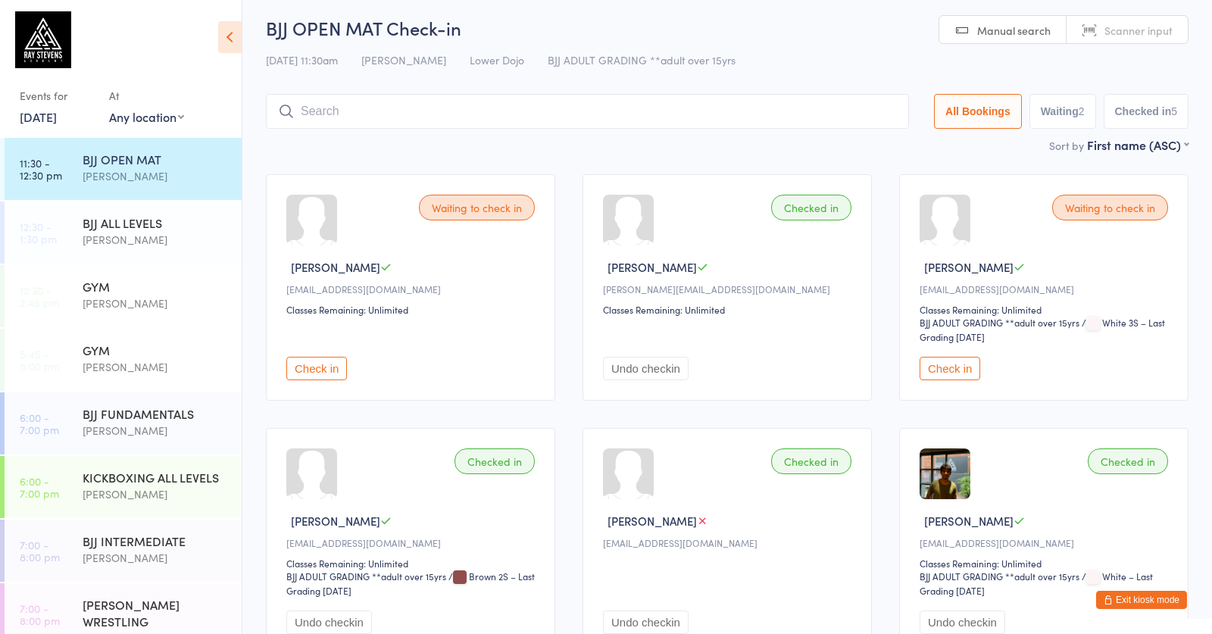
scroll to position [6, 0]
click at [311, 375] on button "Check in" at bounding box center [316, 368] width 61 height 23
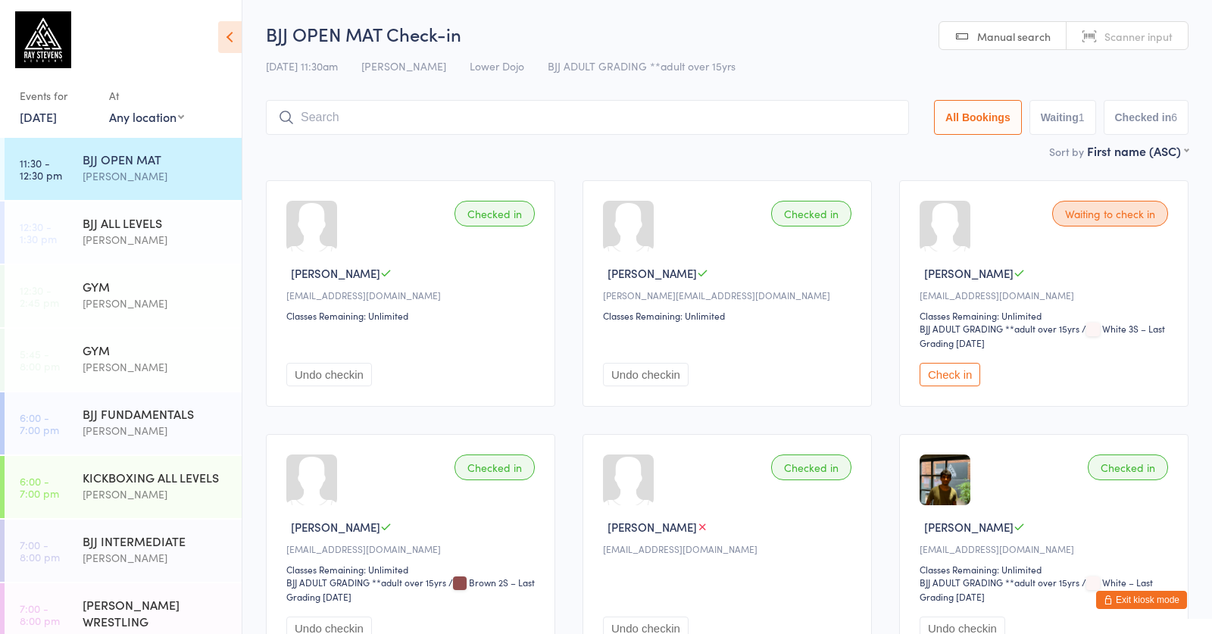
scroll to position [0, 0]
click at [316, 111] on input "search" at bounding box center [587, 117] width 643 height 35
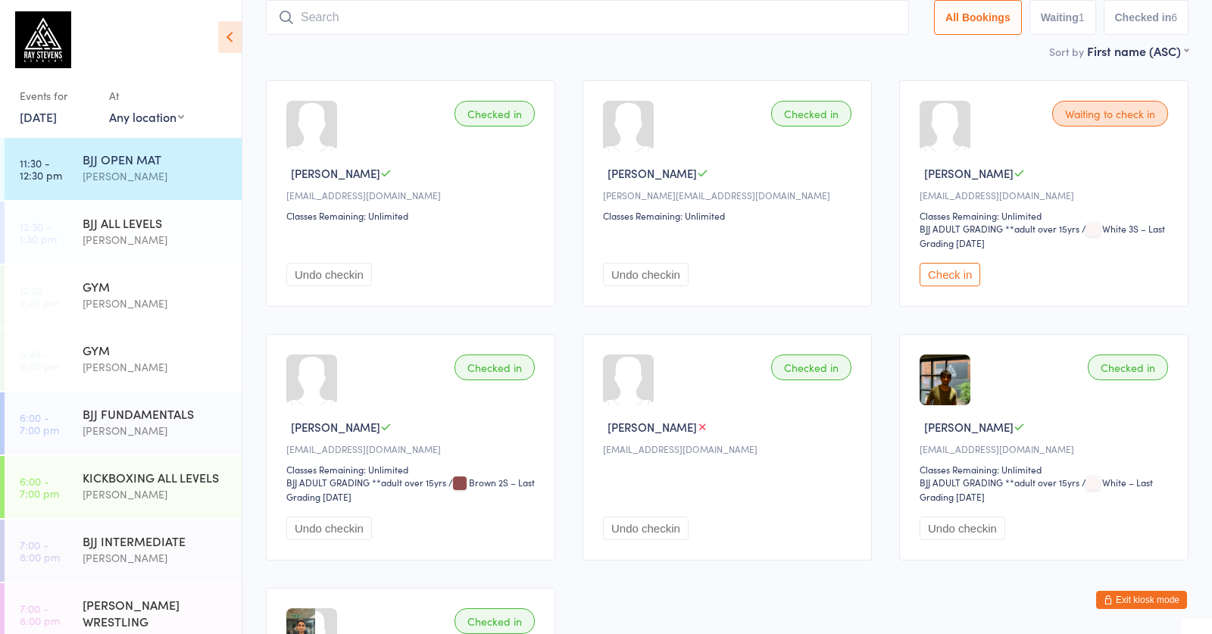
scroll to position [102, 0]
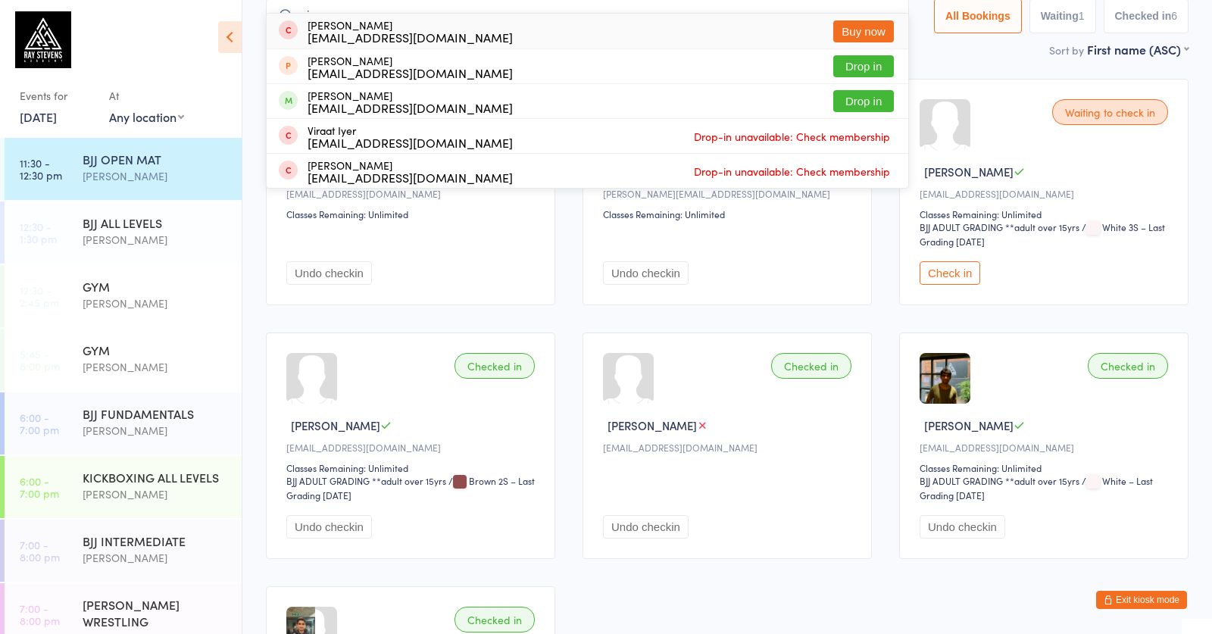
type input "v"
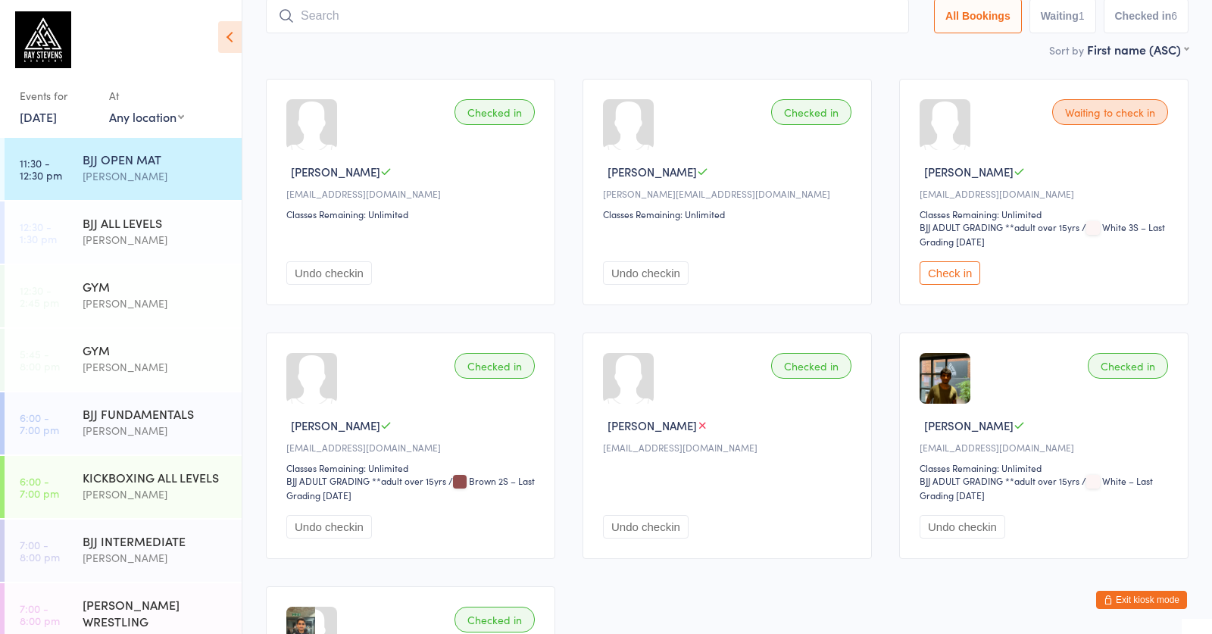
type input "b"
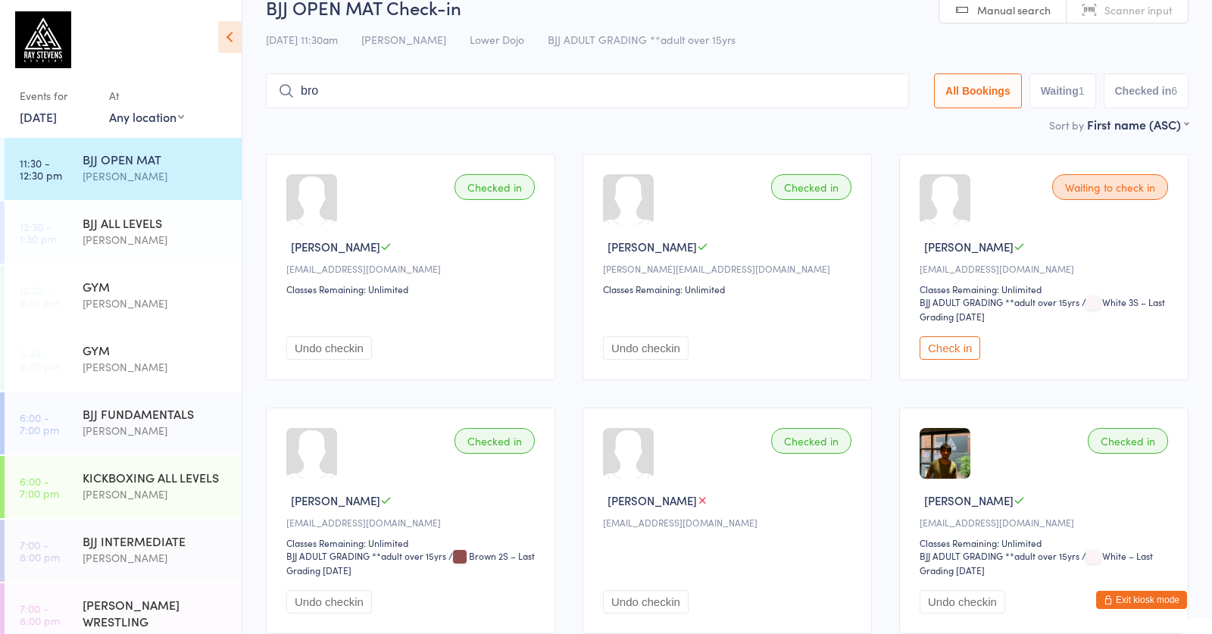
scroll to position [0, 0]
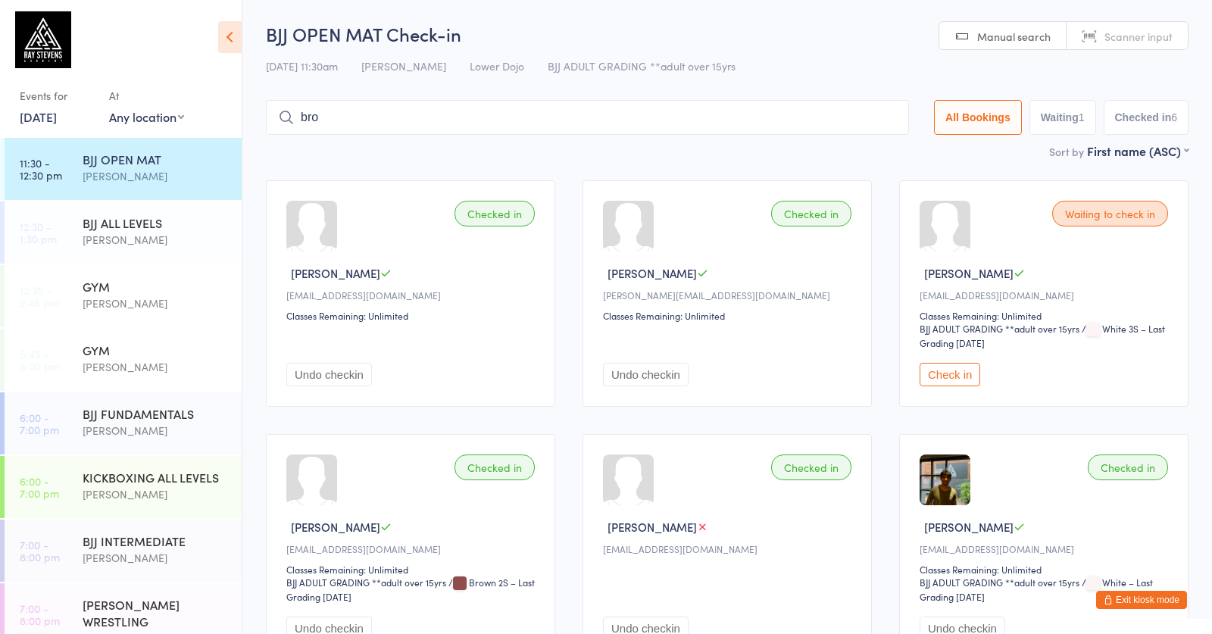
drag, startPoint x: 337, startPoint y: 107, endPoint x: 252, endPoint y: 107, distance: 85.6
type input "v"
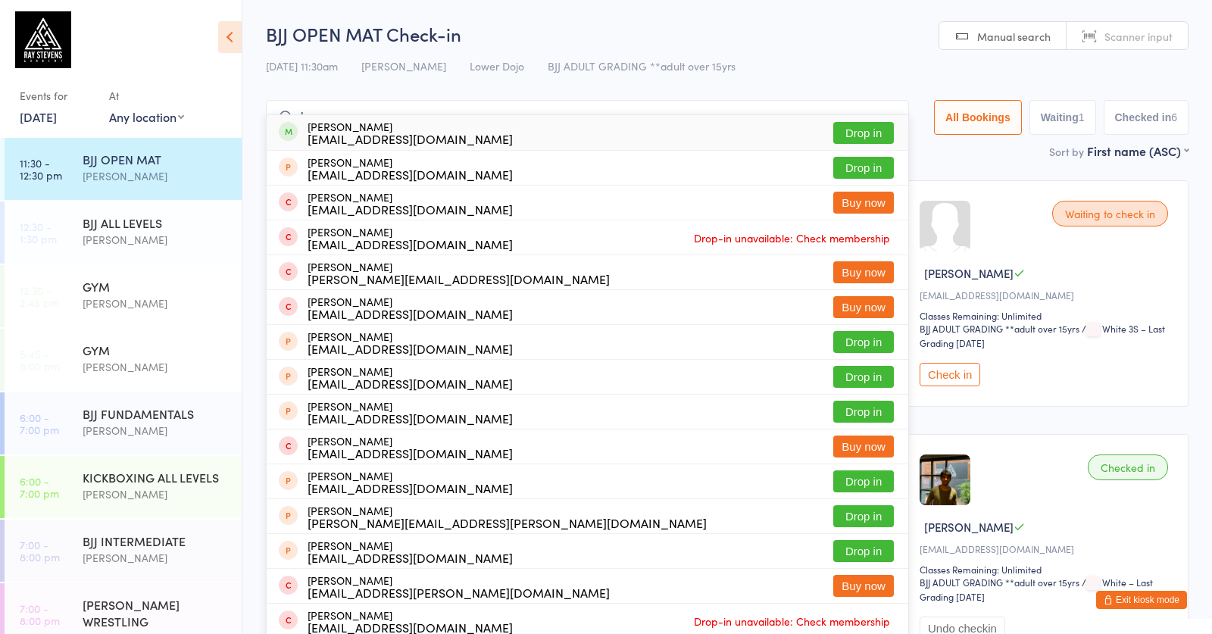
type input "b"
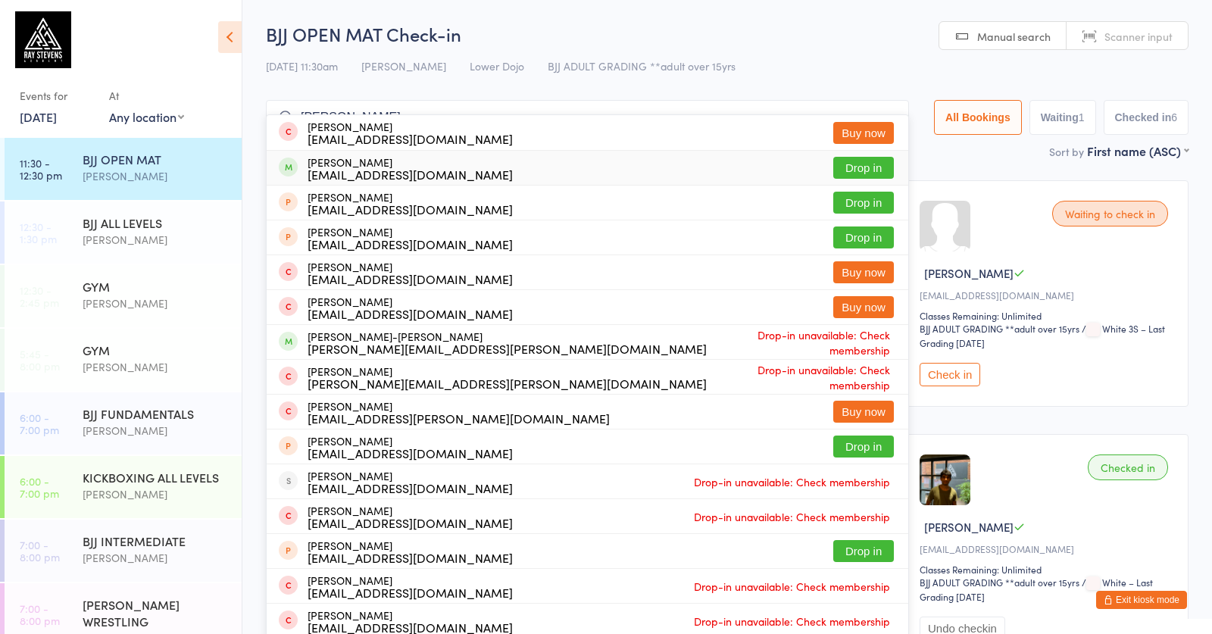
type input "[PERSON_NAME]"
click at [850, 172] on button "Drop in" at bounding box center [864, 168] width 61 height 22
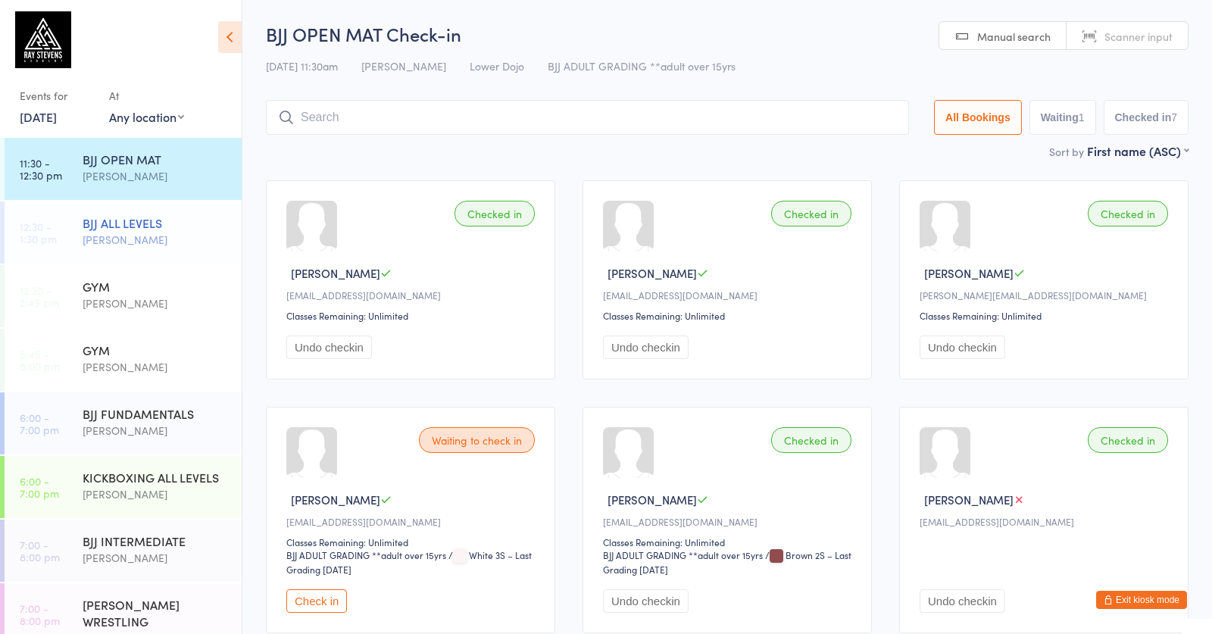
click at [158, 244] on div "[PERSON_NAME]" at bounding box center [156, 239] width 146 height 17
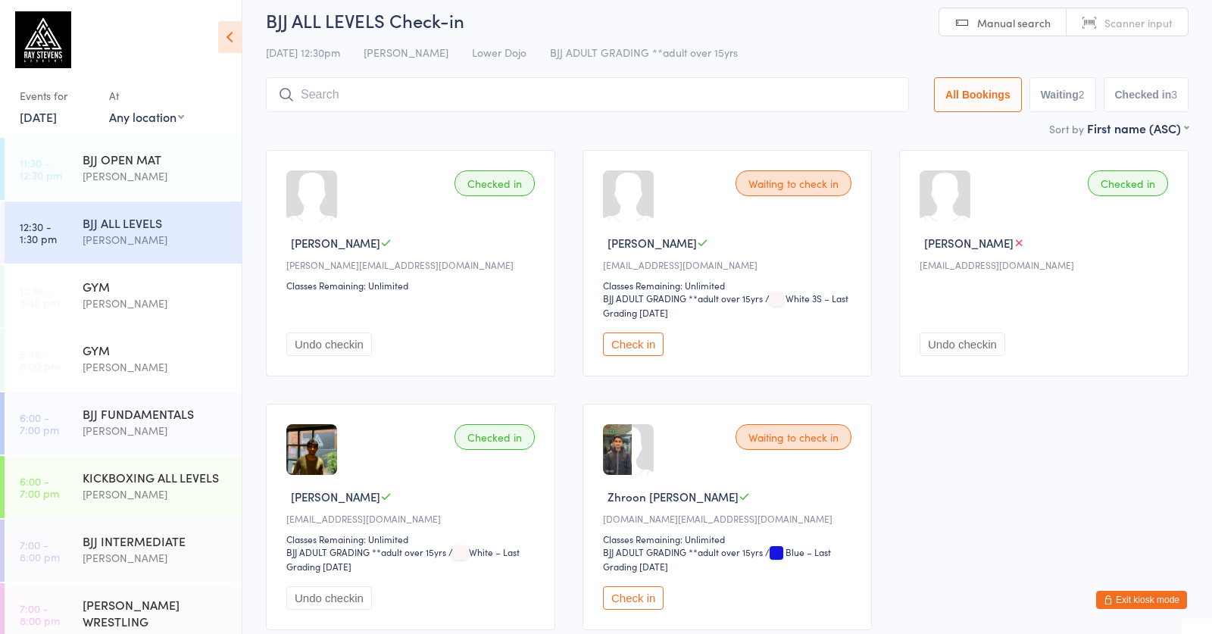
scroll to position [33, 0]
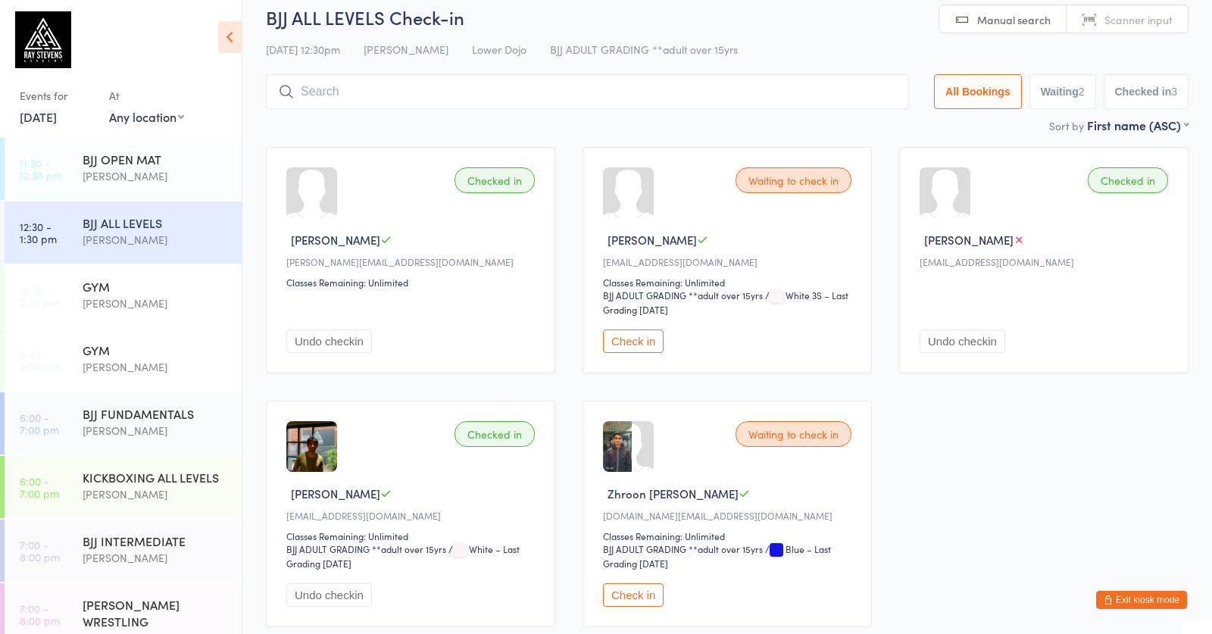
click at [1052, 102] on button "Waiting 2" at bounding box center [1063, 91] width 67 height 35
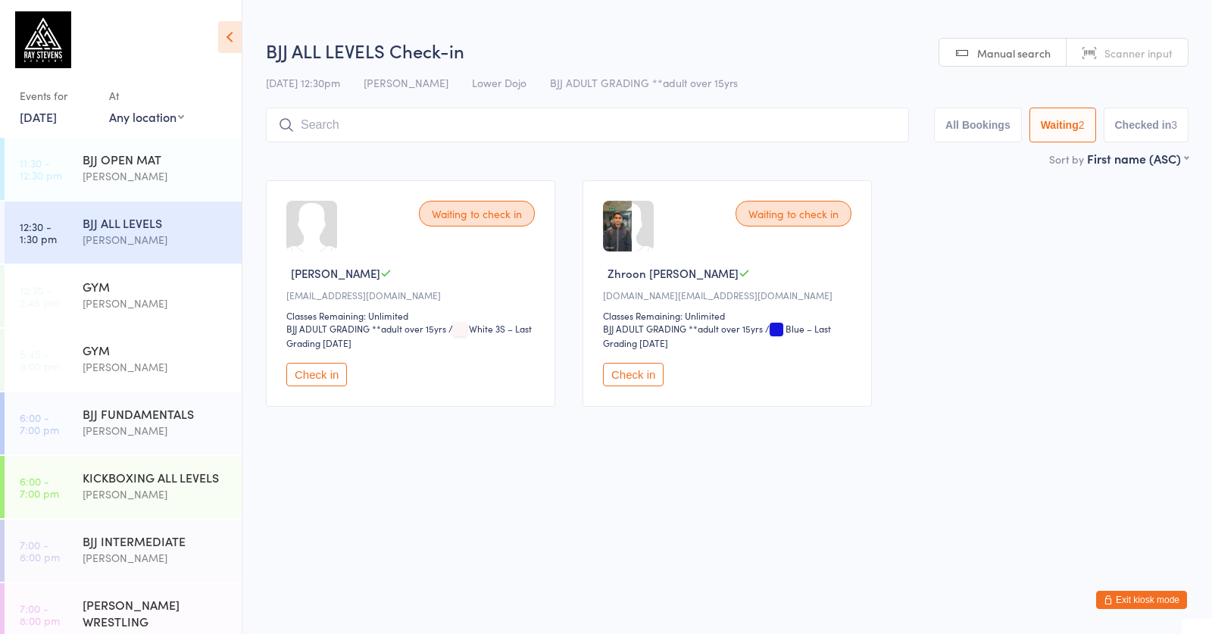
scroll to position [0, 0]
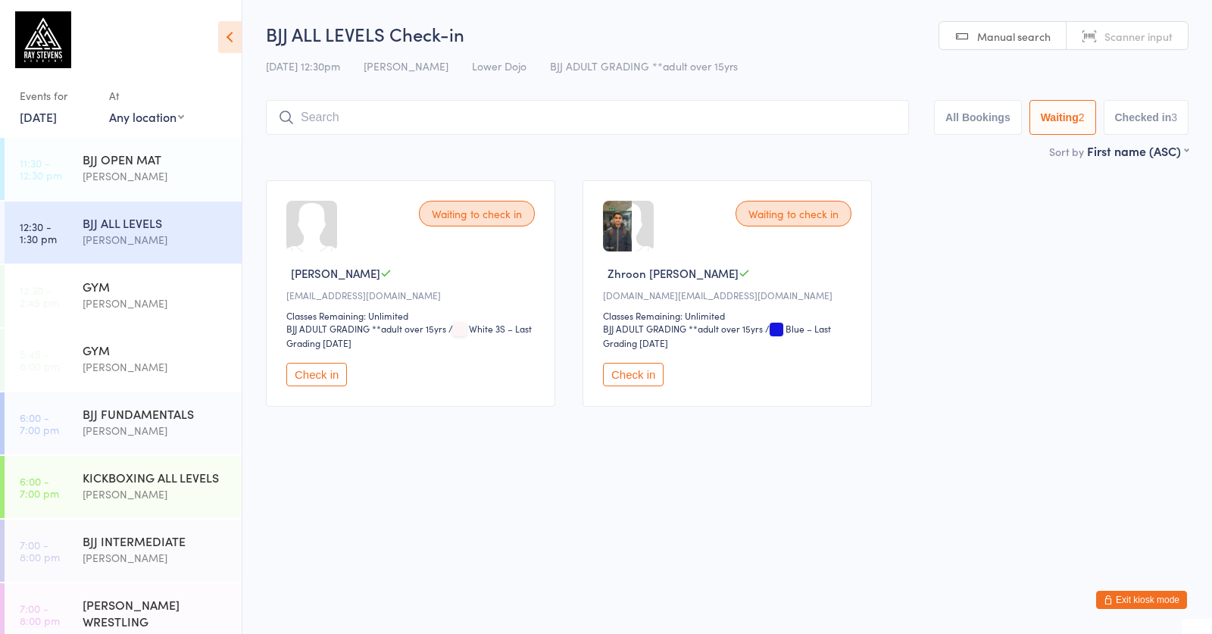
click at [99, 239] on div "[PERSON_NAME]" at bounding box center [156, 239] width 146 height 17
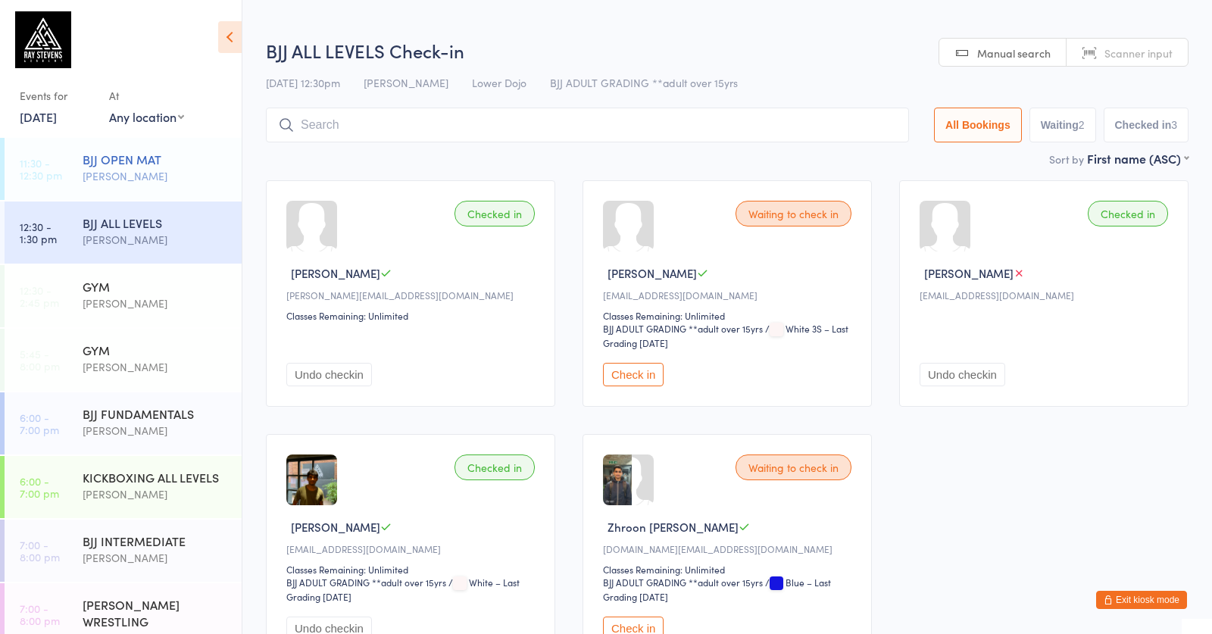
click at [103, 171] on div "[PERSON_NAME]" at bounding box center [156, 175] width 146 height 17
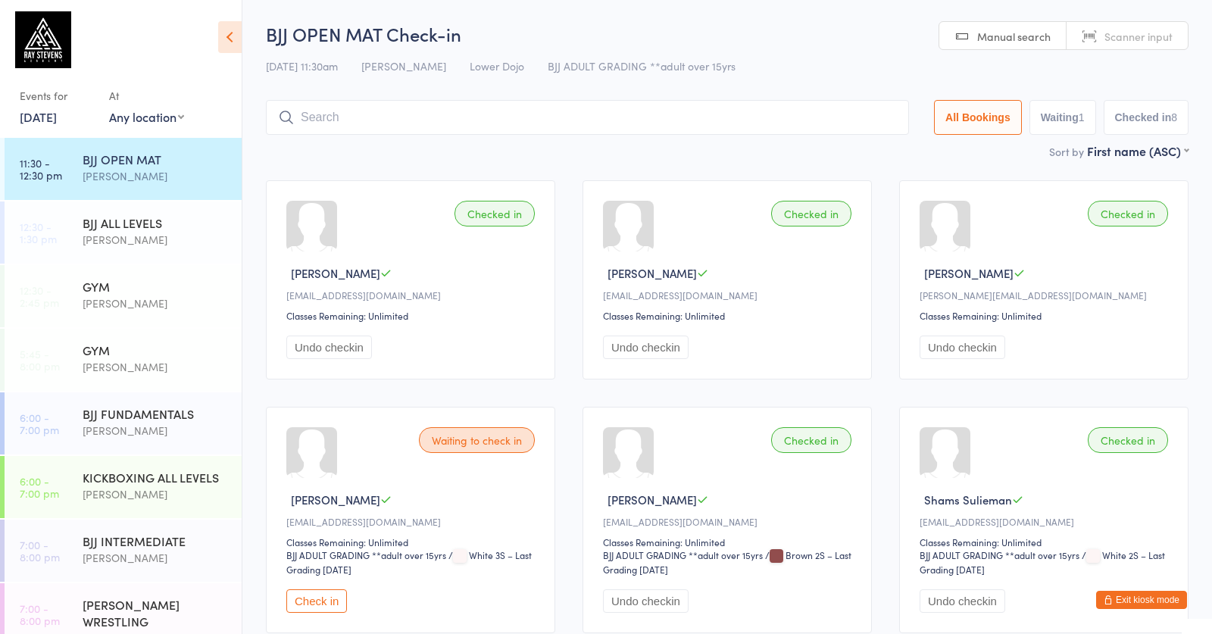
click at [406, 109] on input "search" at bounding box center [587, 117] width 643 height 35
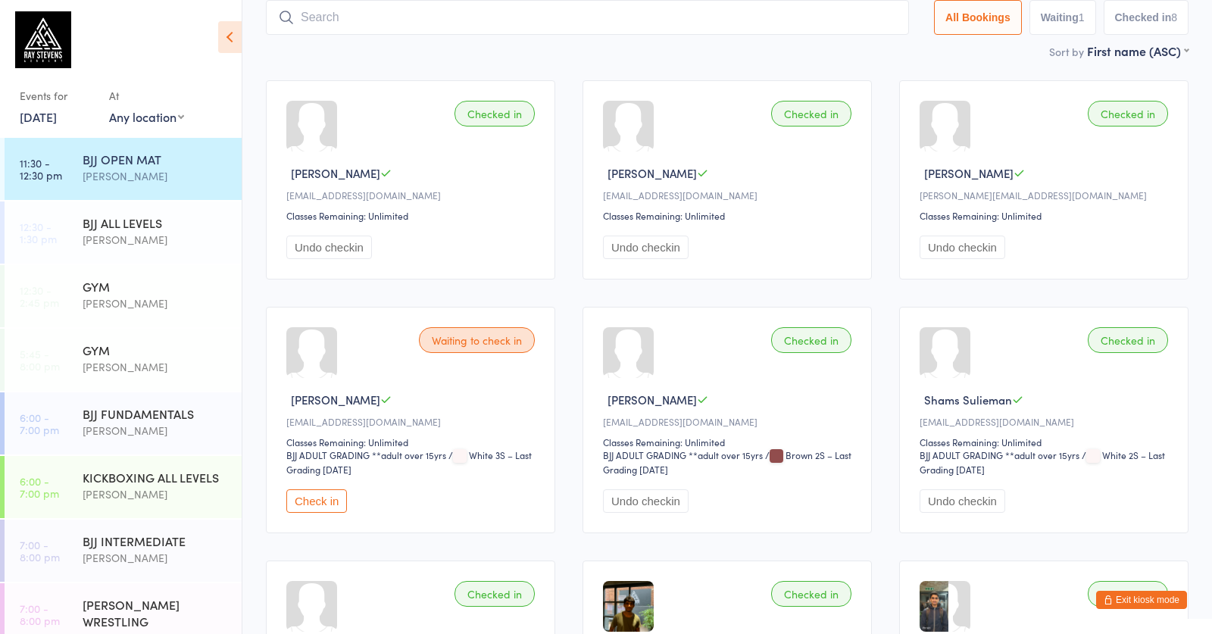
scroll to position [102, 0]
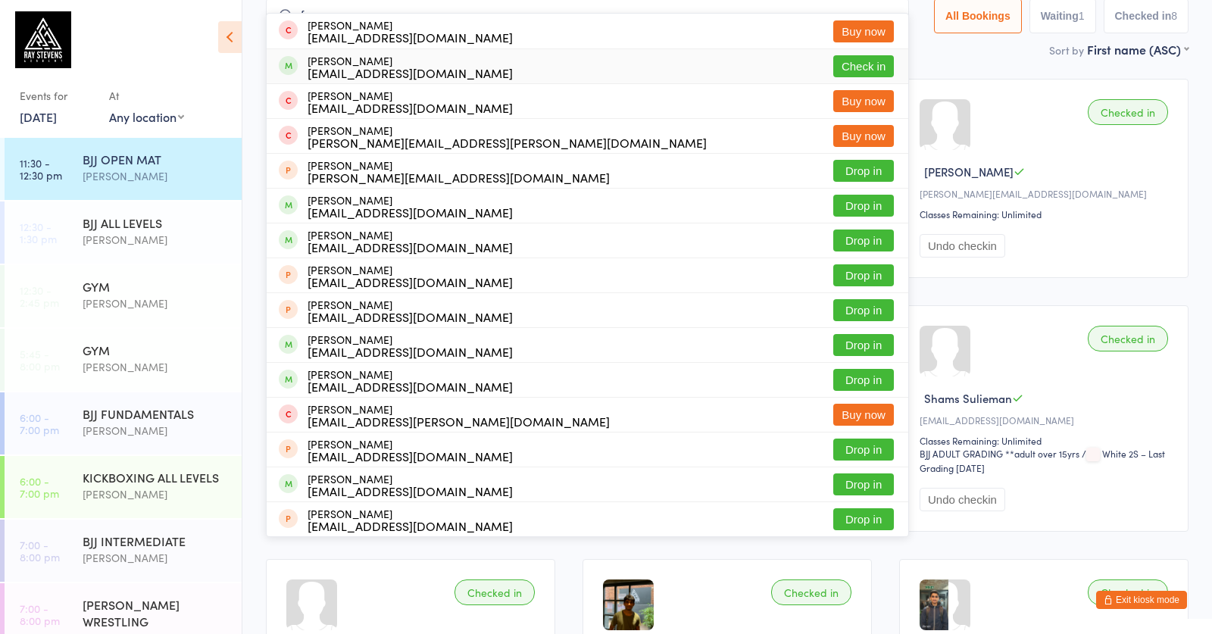
type input "faro"
click at [863, 67] on button "Check in" at bounding box center [864, 66] width 61 height 22
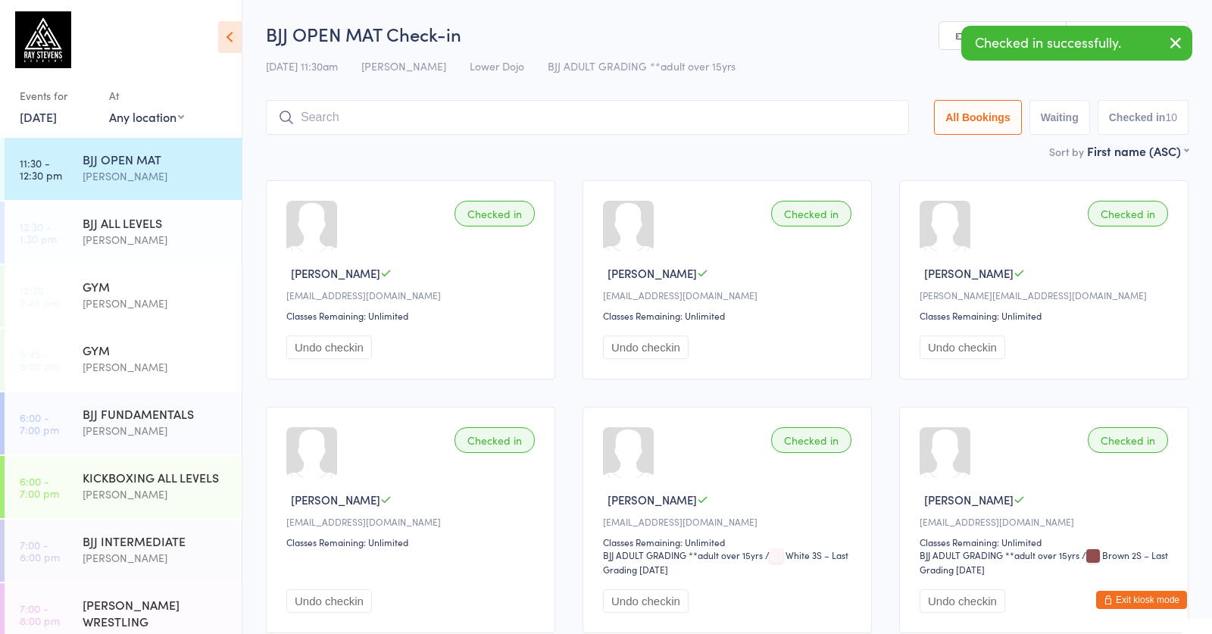
scroll to position [0, 0]
click at [69, 246] on link "12:30 - 1:30 pm BJJ ALL LEVELS [PERSON_NAME]" at bounding box center [123, 233] width 237 height 62
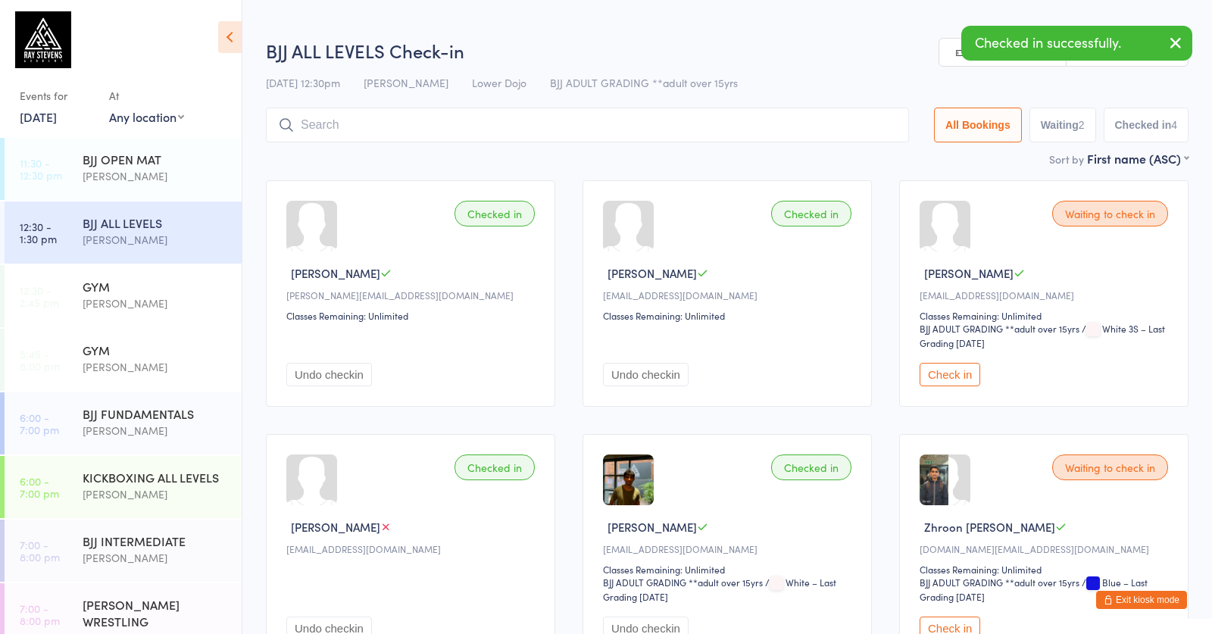
click at [1047, 131] on button "Waiting 2" at bounding box center [1063, 125] width 67 height 35
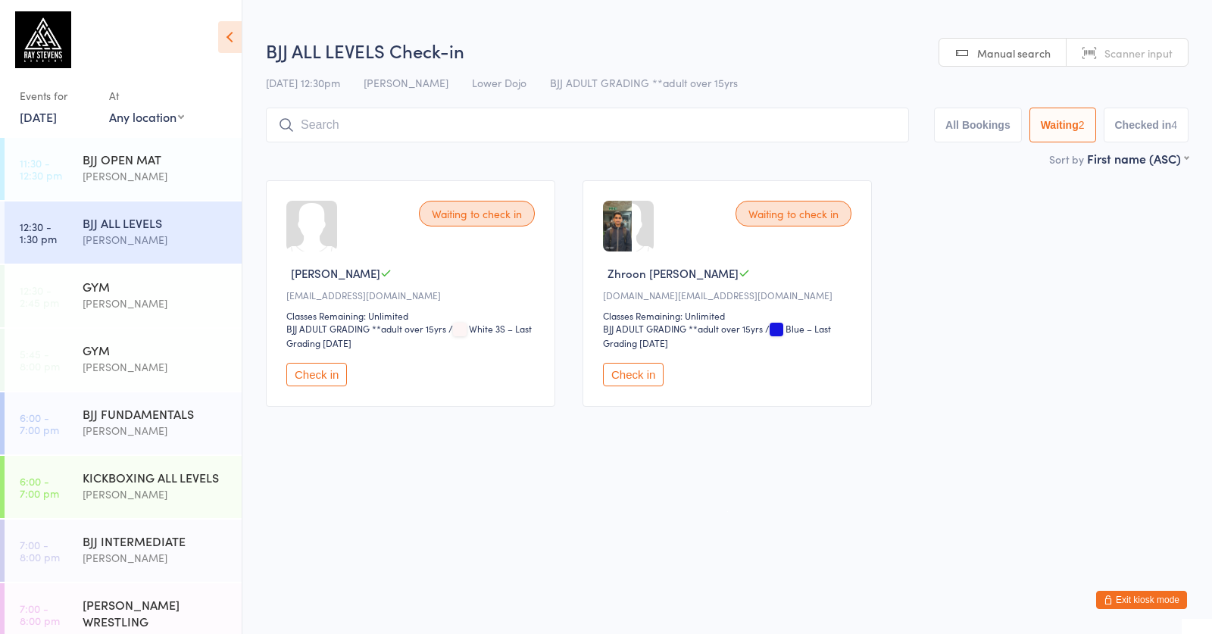
drag, startPoint x: 321, startPoint y: 383, endPoint x: 337, endPoint y: 384, distance: 15.9
click at [321, 383] on button "Check in" at bounding box center [316, 374] width 61 height 23
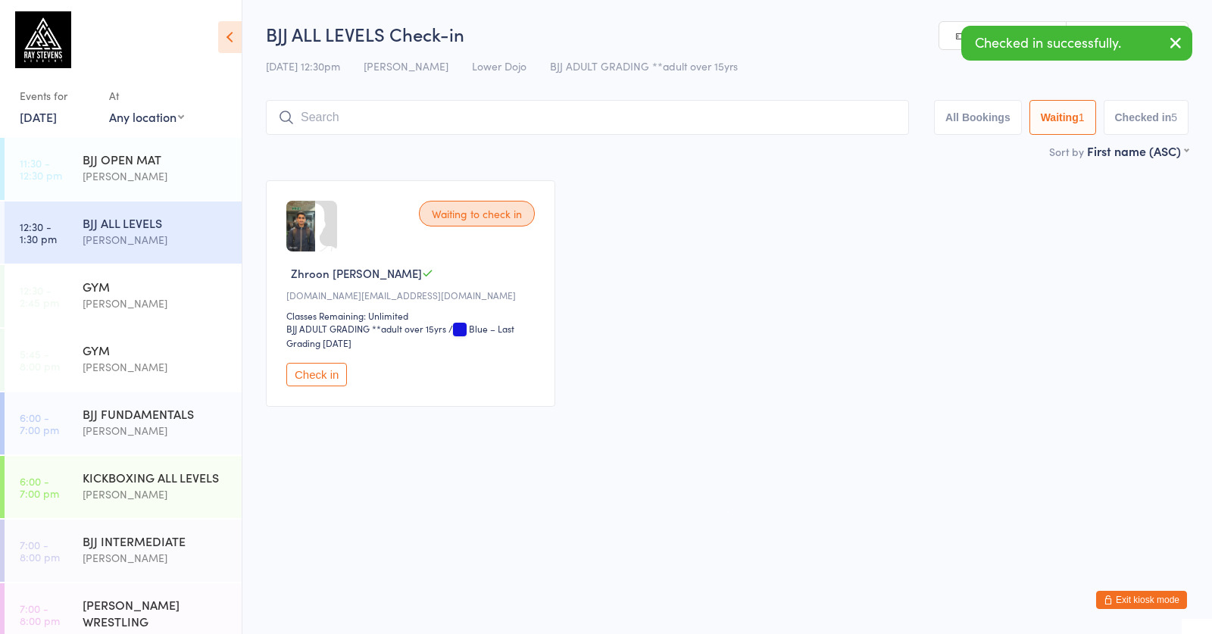
click at [316, 378] on button "Check in" at bounding box center [316, 374] width 61 height 23
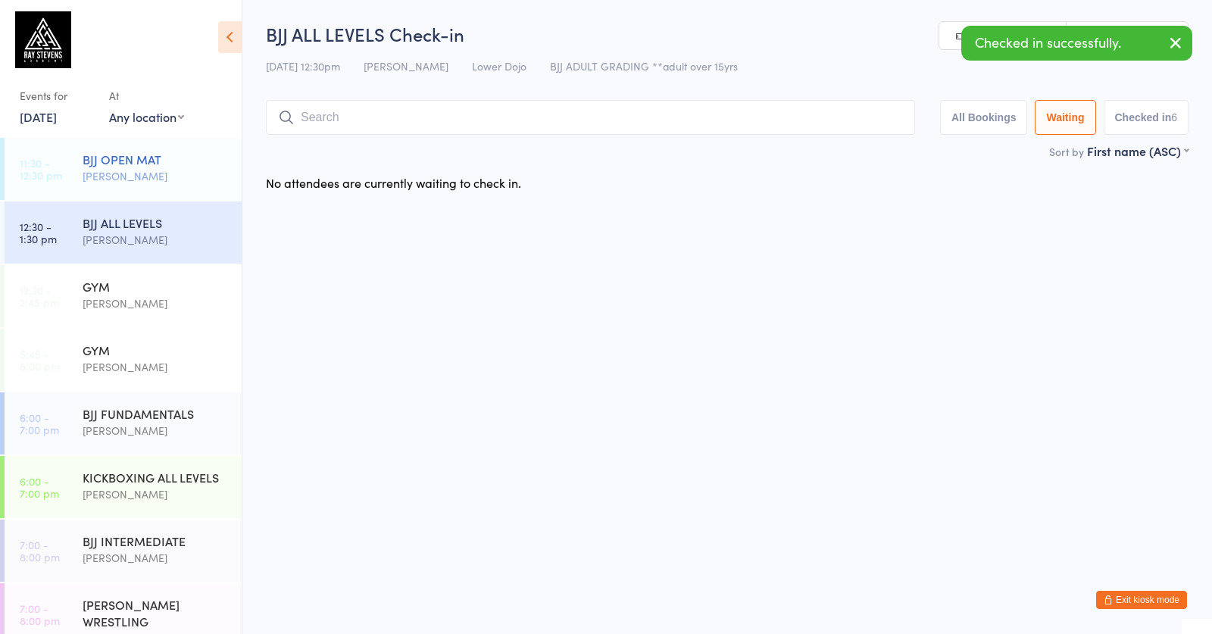
click at [224, 166] on div "BJJ OPEN MAT" at bounding box center [156, 159] width 146 height 17
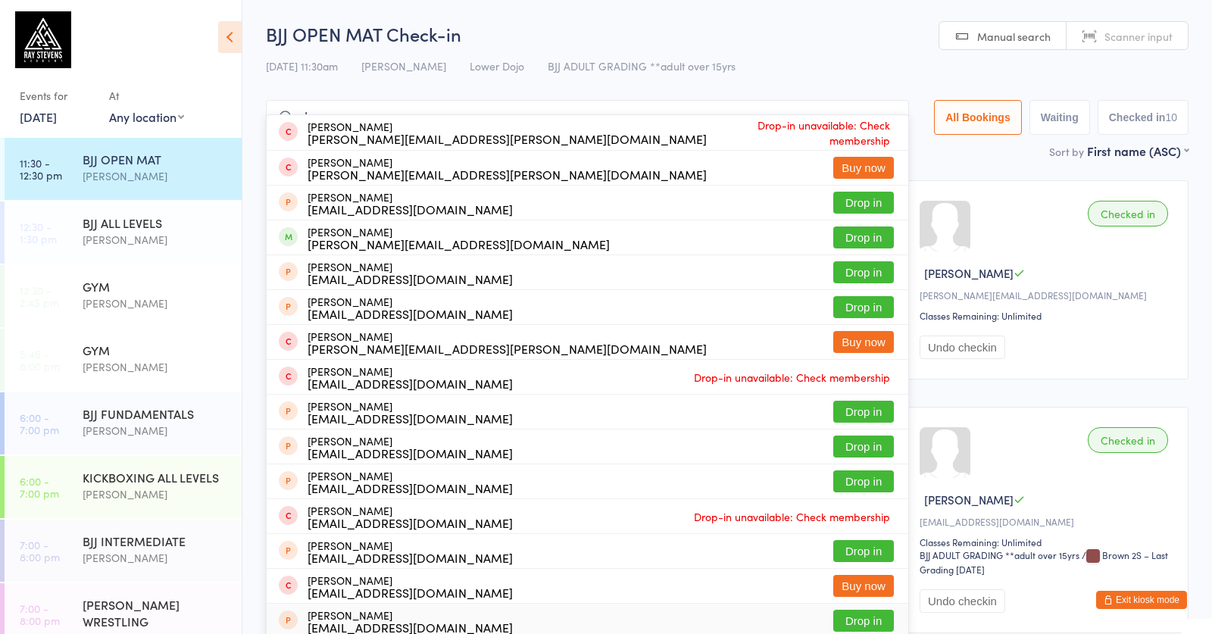
type input "d"
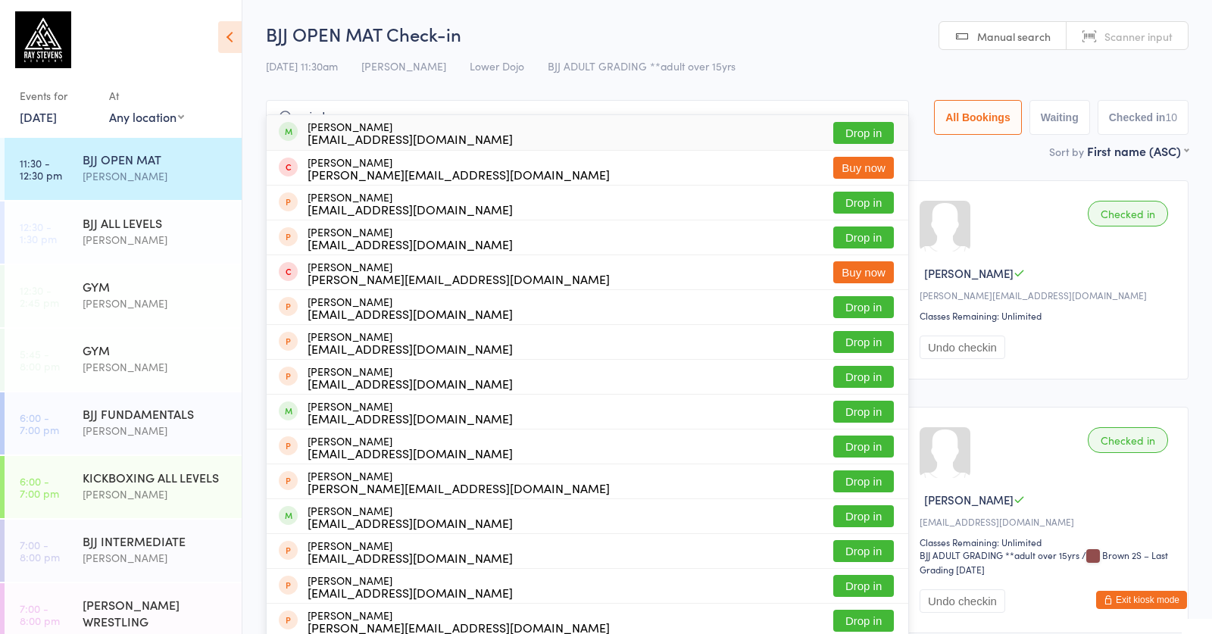
type input "wimbron"
click at [844, 139] on button "Drop in" at bounding box center [864, 133] width 61 height 22
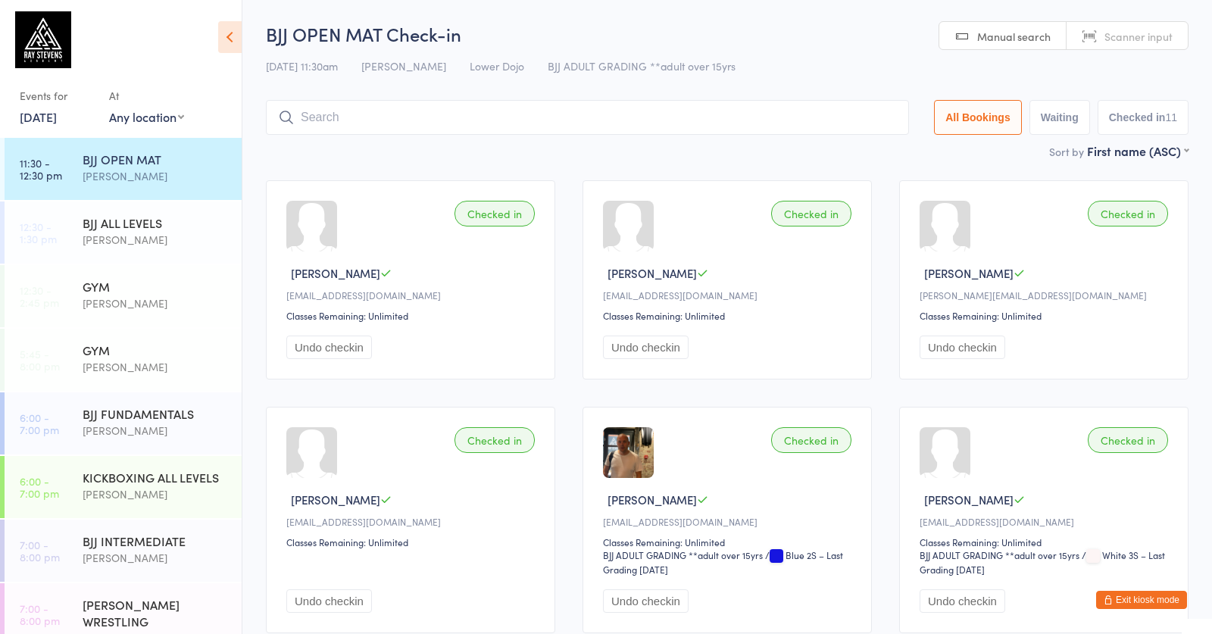
type input "b"
drag, startPoint x: 328, startPoint y: 108, endPoint x: 227, endPoint y: 111, distance: 100.8
click at [415, 113] on input "search" at bounding box center [587, 117] width 643 height 35
click at [1136, 599] on button "Exit kiosk mode" at bounding box center [1142, 600] width 91 height 18
